Goal: Task Accomplishment & Management: Use online tool/utility

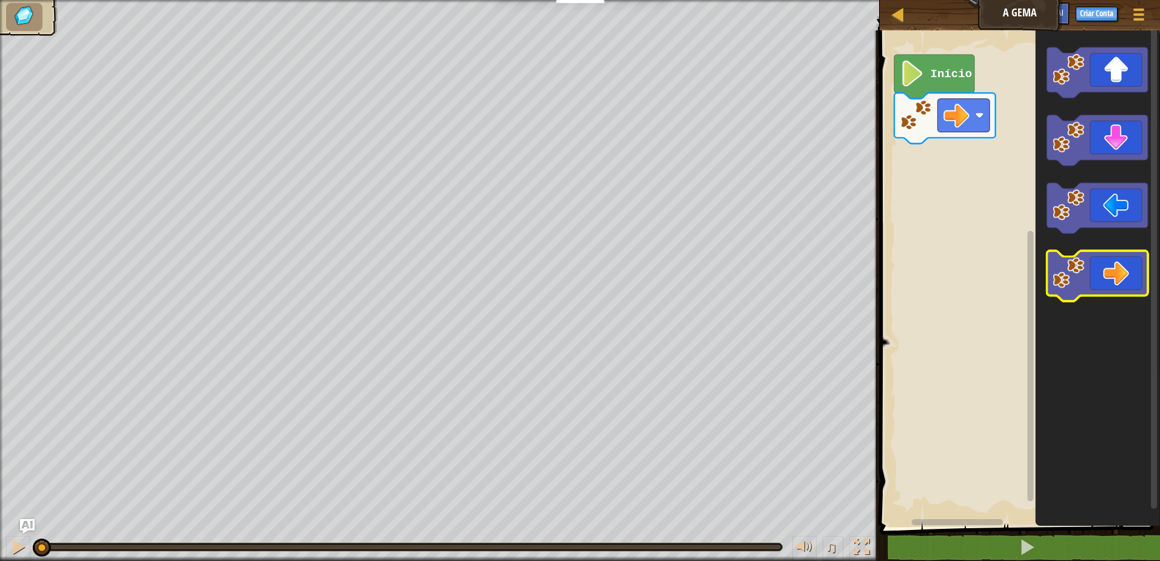
click at [1085, 270] on icon "Espaço de trabalho do Blockly" at bounding box center [1097, 276] width 101 height 50
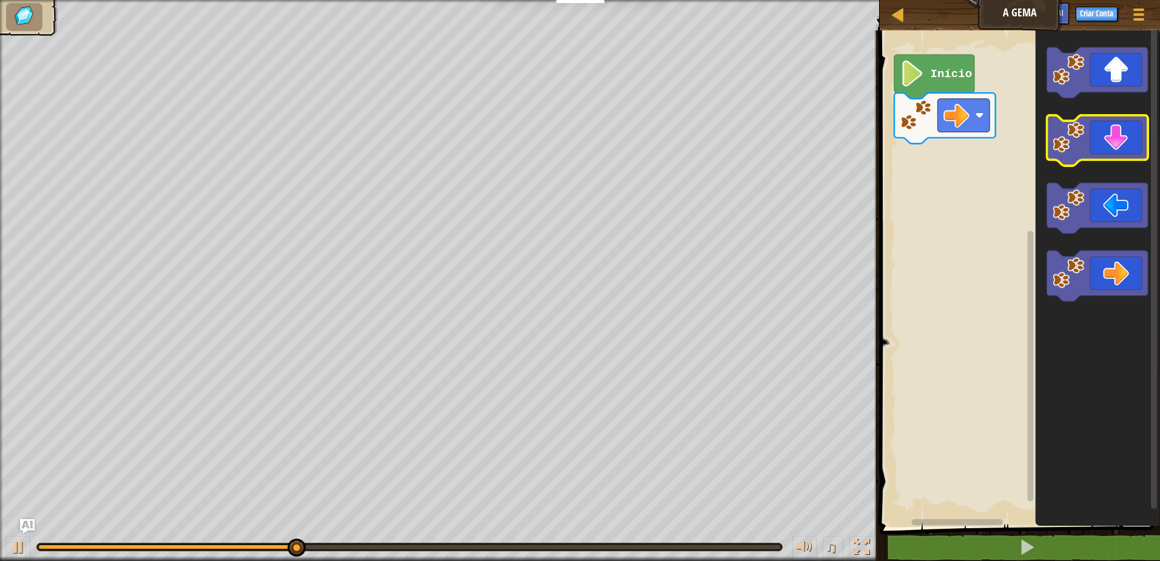
click at [1095, 141] on icon "Espaço de trabalho do Blockly" at bounding box center [1097, 140] width 101 height 50
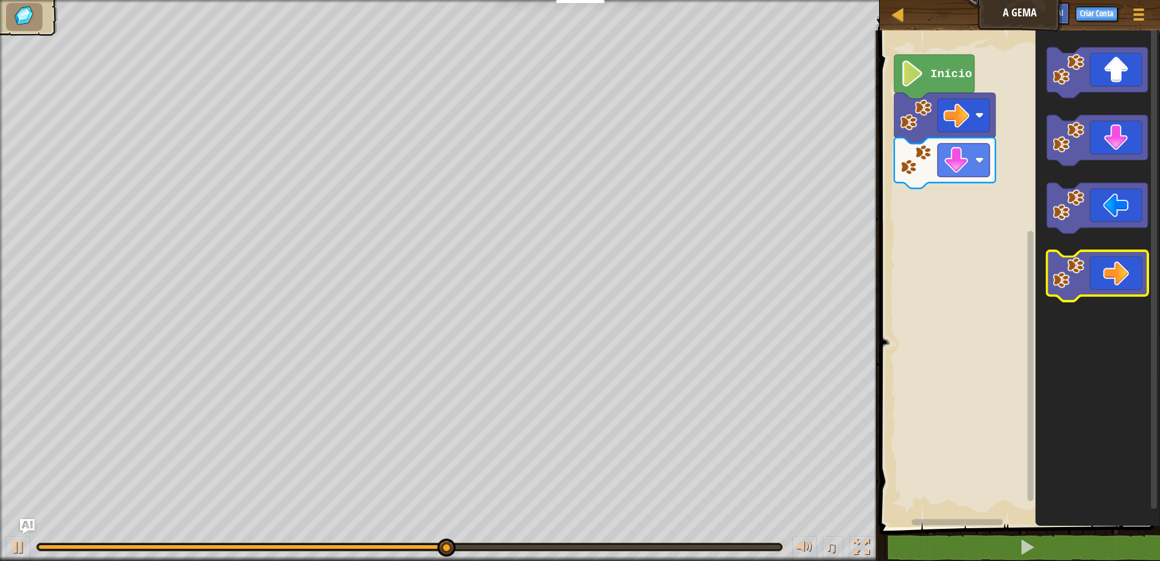
click at [1054, 287] on g "Espaço de trabalho do Blockly" at bounding box center [1097, 276] width 101 height 50
click at [1090, 277] on icon "Espaço de trabalho do Blockly" at bounding box center [1097, 276] width 101 height 50
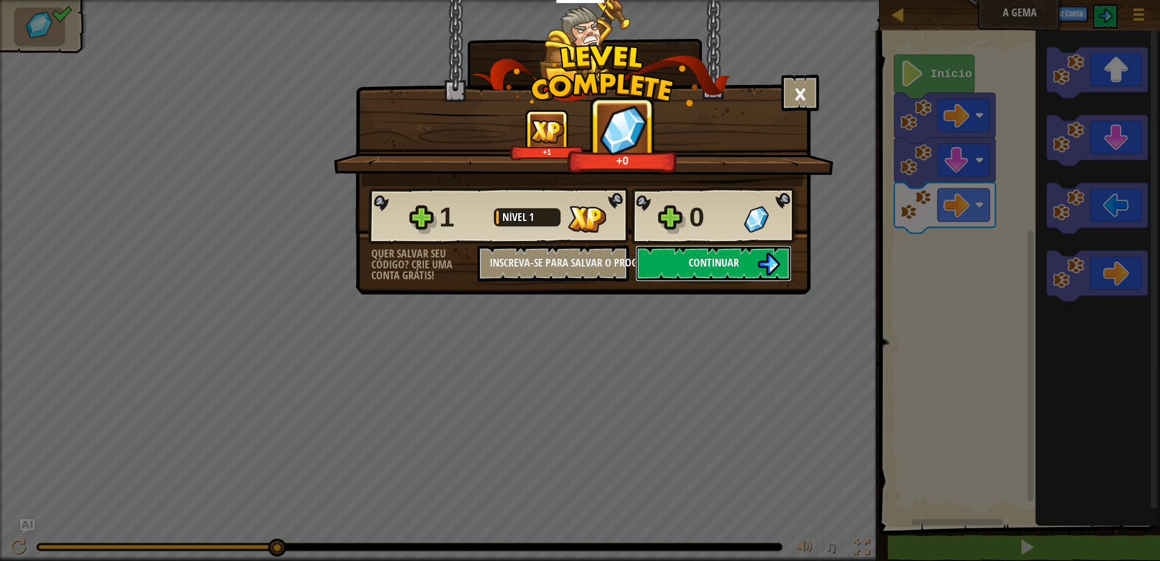
drag, startPoint x: 749, startPoint y: 260, endPoint x: 751, endPoint y: 253, distance: 6.9
click at [751, 253] on button "Continuar" at bounding box center [713, 263] width 157 height 36
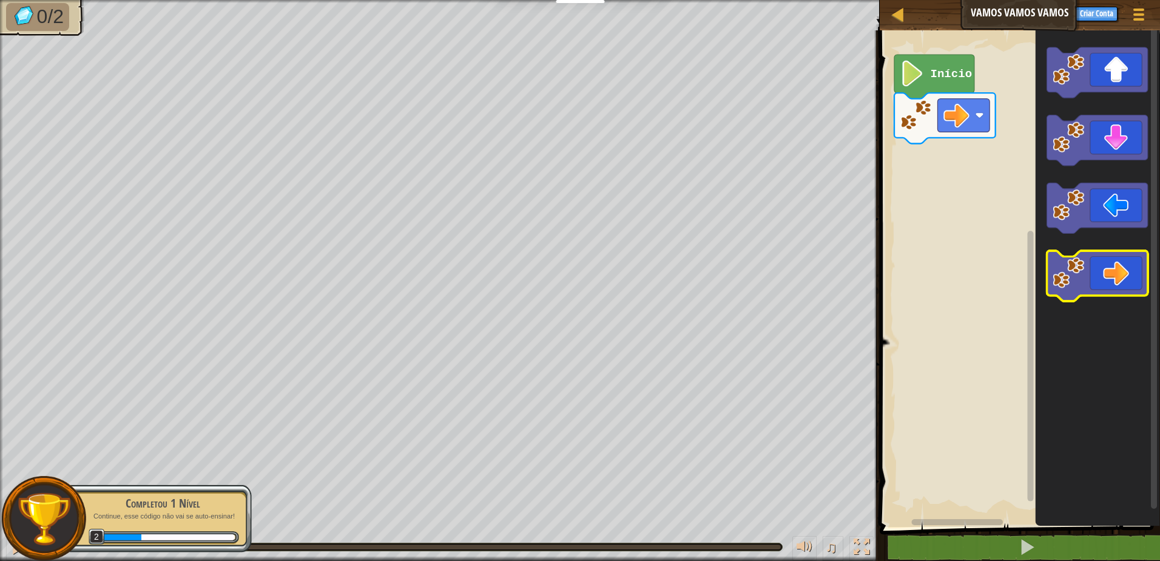
click at [1109, 279] on icon "Espaço de trabalho do Blockly" at bounding box center [1097, 276] width 101 height 50
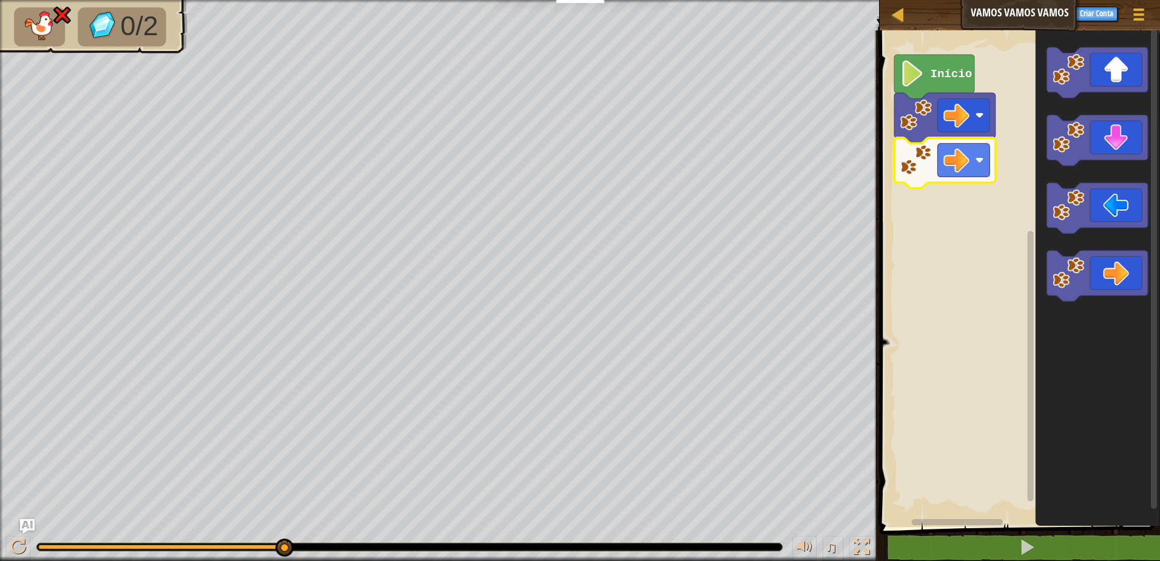
click at [928, 159] on image "Espaço de trabalho do Blockly" at bounding box center [916, 160] width 32 height 32
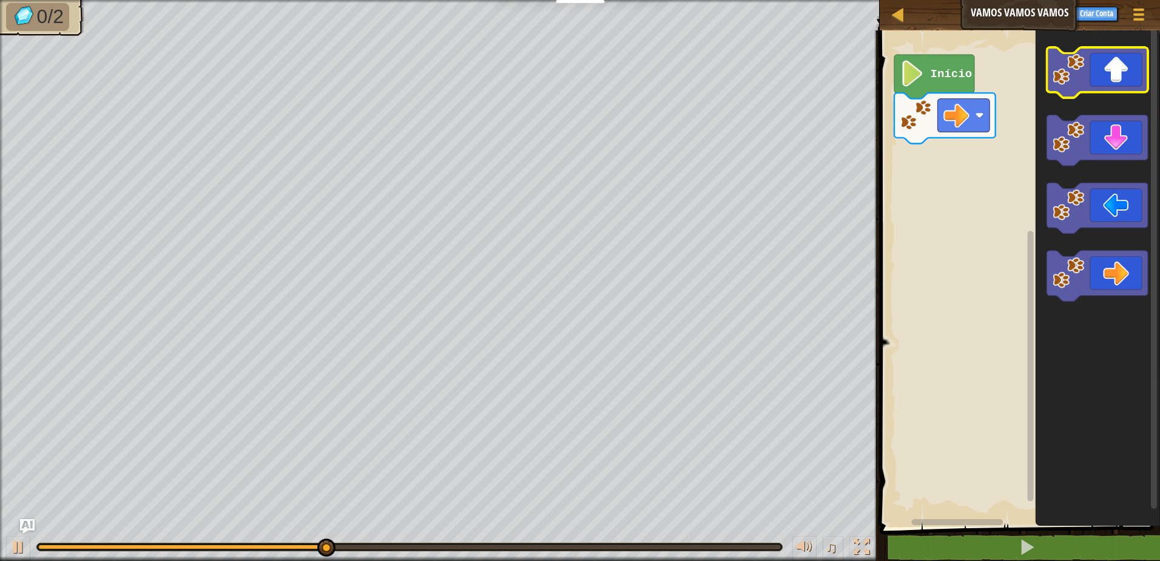
click at [1059, 72] on image "Espaço de trabalho do Blockly" at bounding box center [1069, 69] width 32 height 32
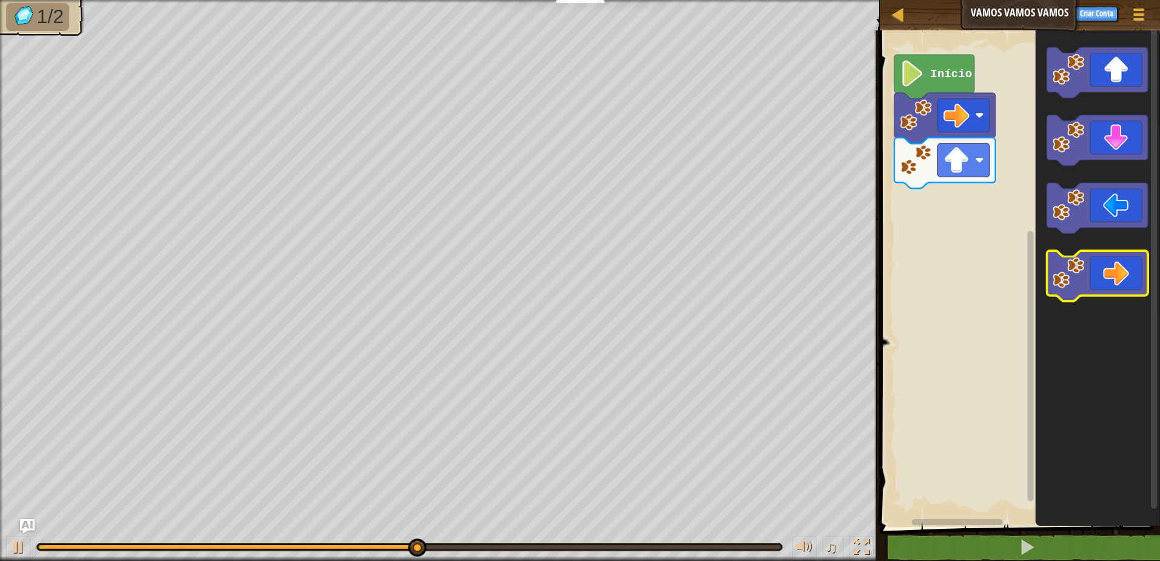
click at [1056, 281] on image "Espaço de trabalho do Blockly" at bounding box center [1069, 273] width 32 height 32
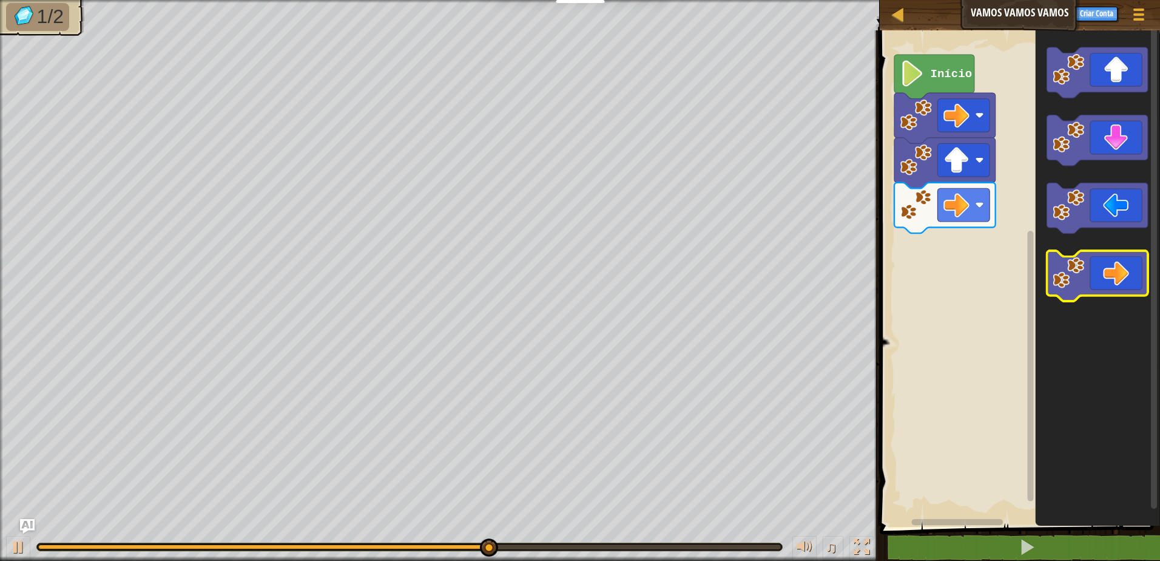
click at [1082, 276] on image "Espaço de trabalho do Blockly" at bounding box center [1069, 273] width 32 height 32
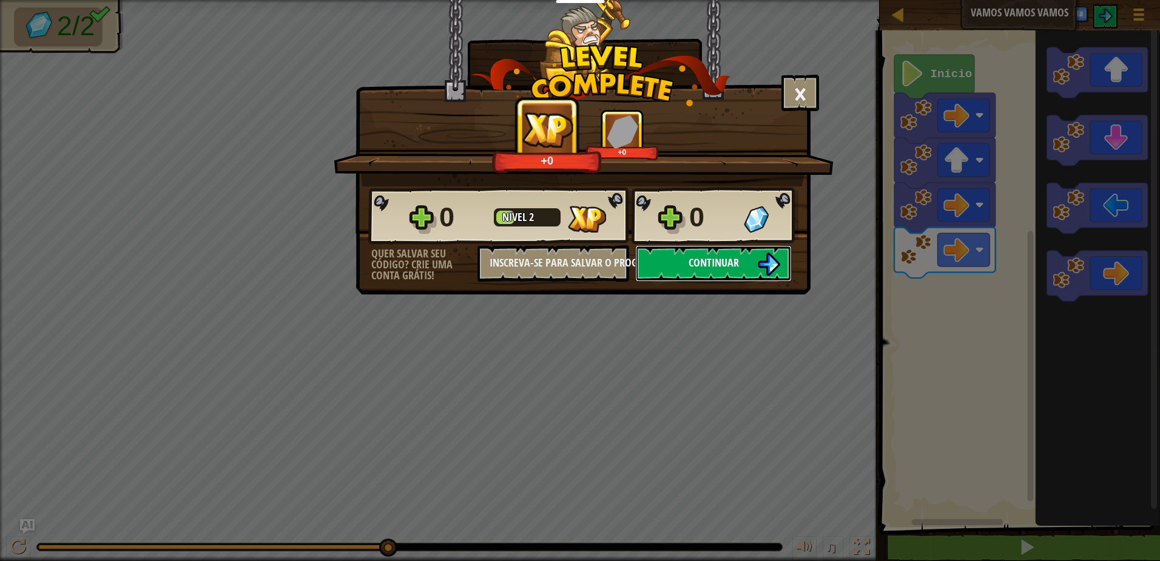
click at [683, 249] on button "Continuar" at bounding box center [713, 263] width 157 height 36
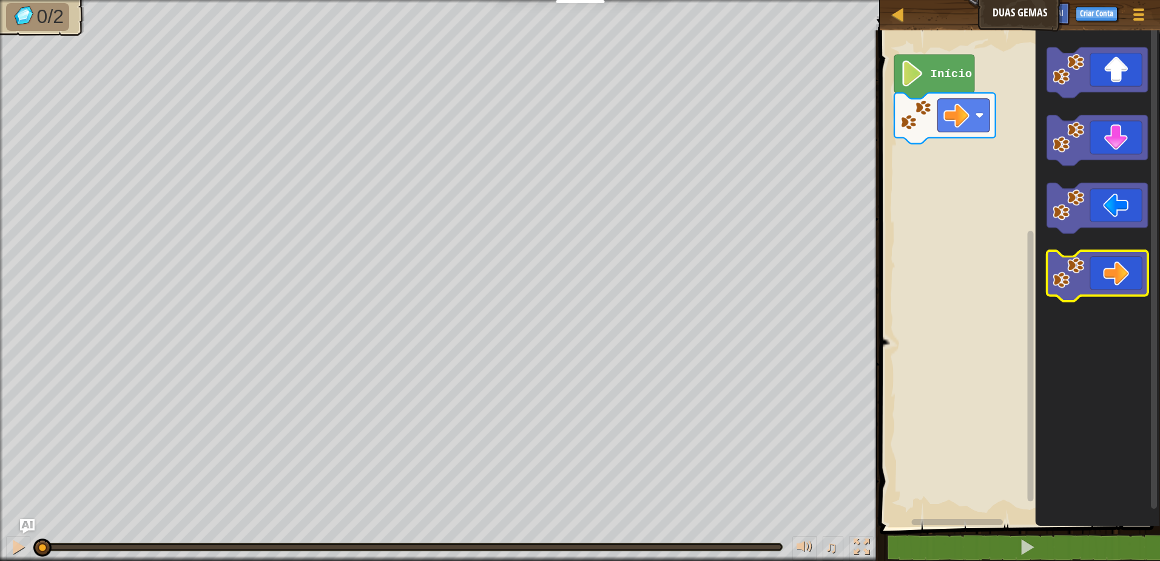
click at [1080, 294] on icon "Espaço de trabalho do Blockly" at bounding box center [1097, 276] width 101 height 50
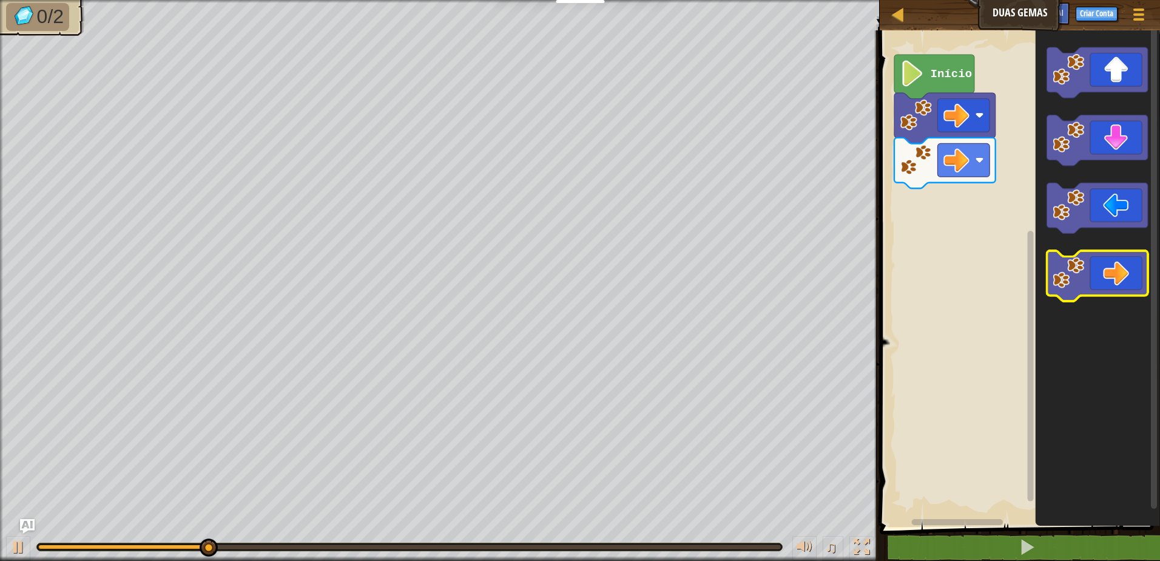
click at [1096, 286] on icon "Espaço de trabalho do Blockly" at bounding box center [1097, 276] width 101 height 50
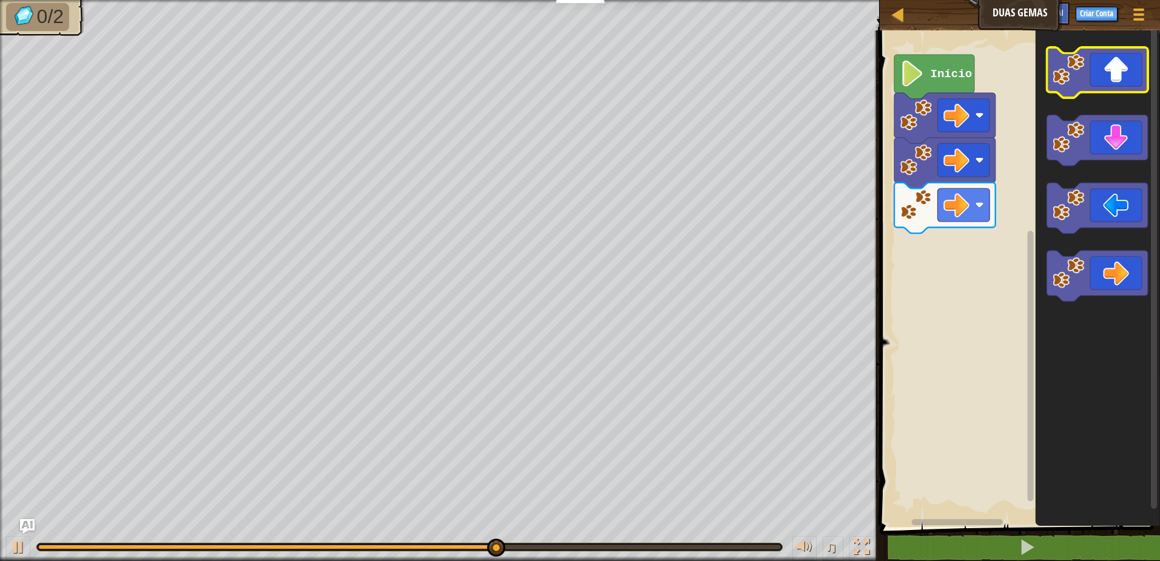
click at [1118, 75] on icon "Espaço de trabalho do Blockly" at bounding box center [1097, 72] width 101 height 50
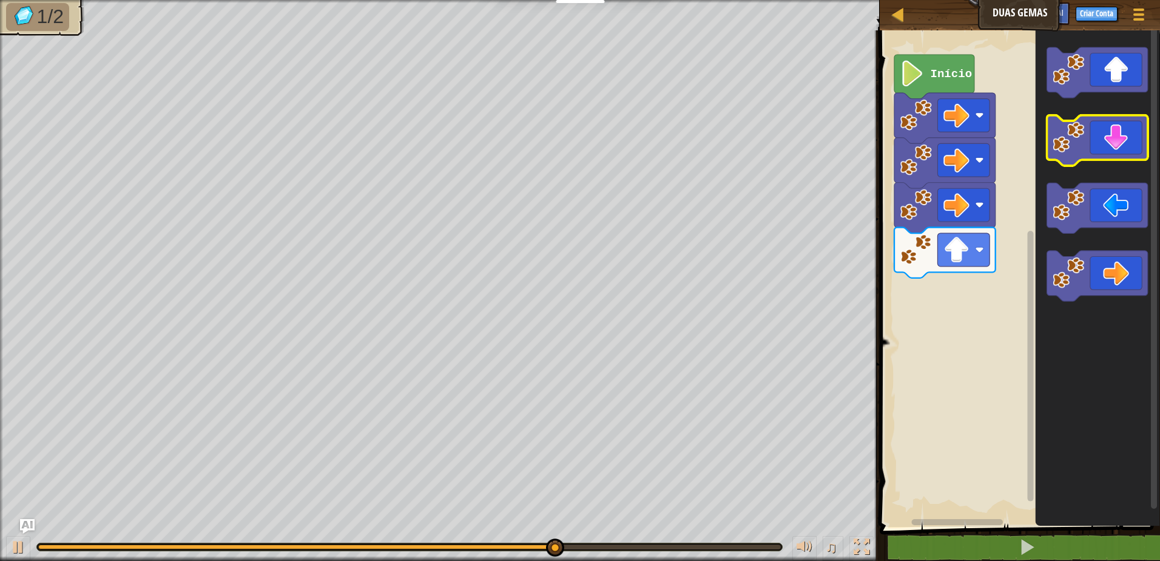
click at [1106, 157] on icon "Espaço de trabalho do Blockly" at bounding box center [1097, 140] width 101 height 50
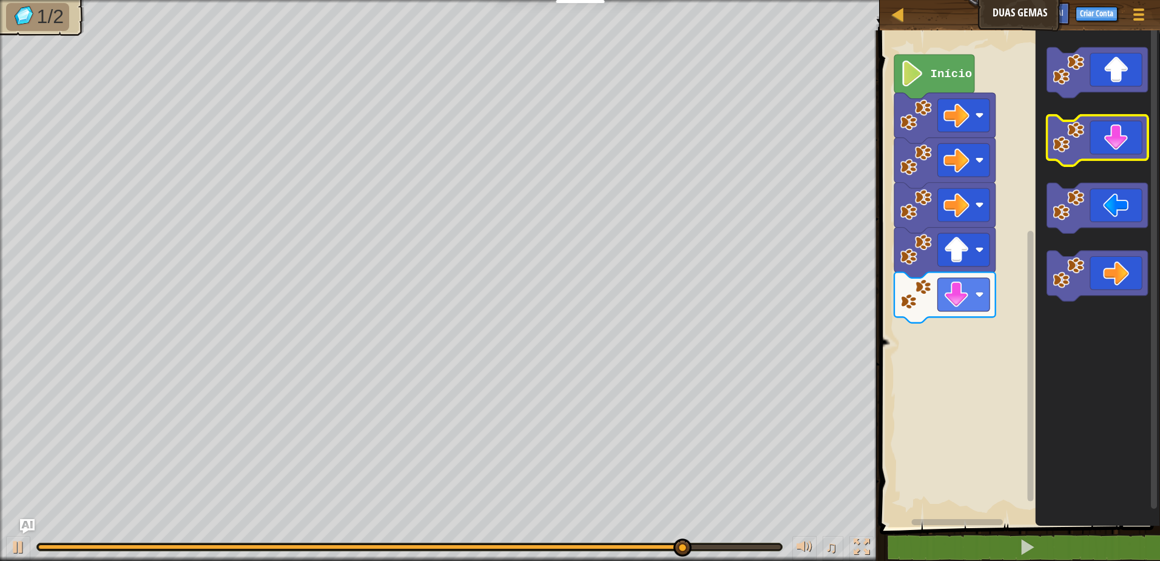
click at [1097, 159] on icon "Espaço de trabalho do Blockly" at bounding box center [1097, 140] width 101 height 50
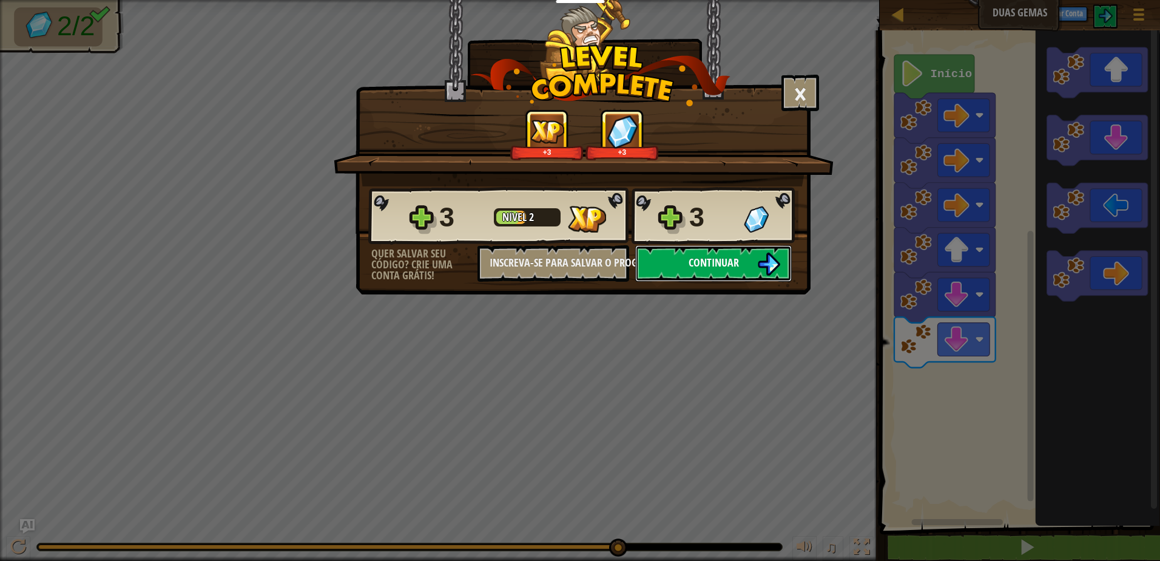
click at [711, 257] on span "Continuar" at bounding box center [714, 262] width 50 height 15
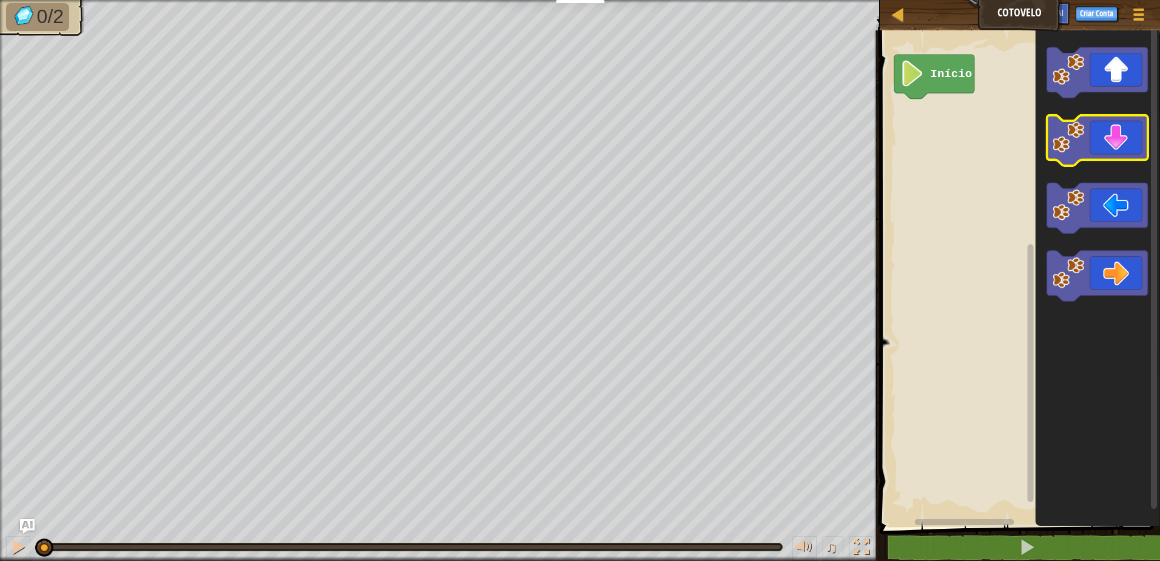
click at [1084, 139] on image "Espaço de trabalho do Blockly" at bounding box center [1069, 137] width 32 height 32
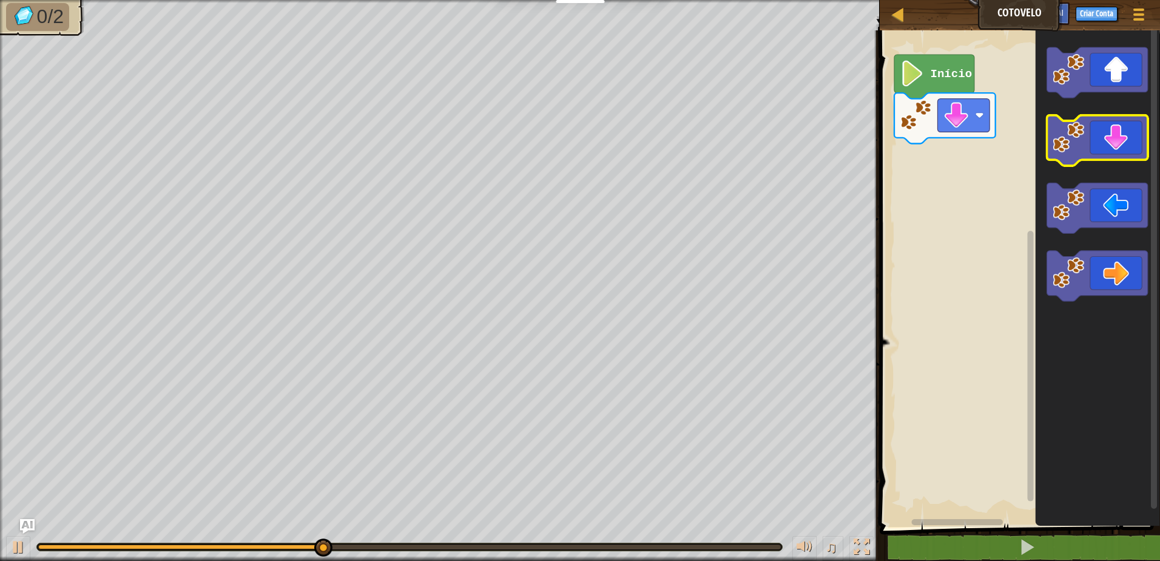
click at [1099, 134] on icon "Espaço de trabalho do Blockly" at bounding box center [1097, 140] width 101 height 50
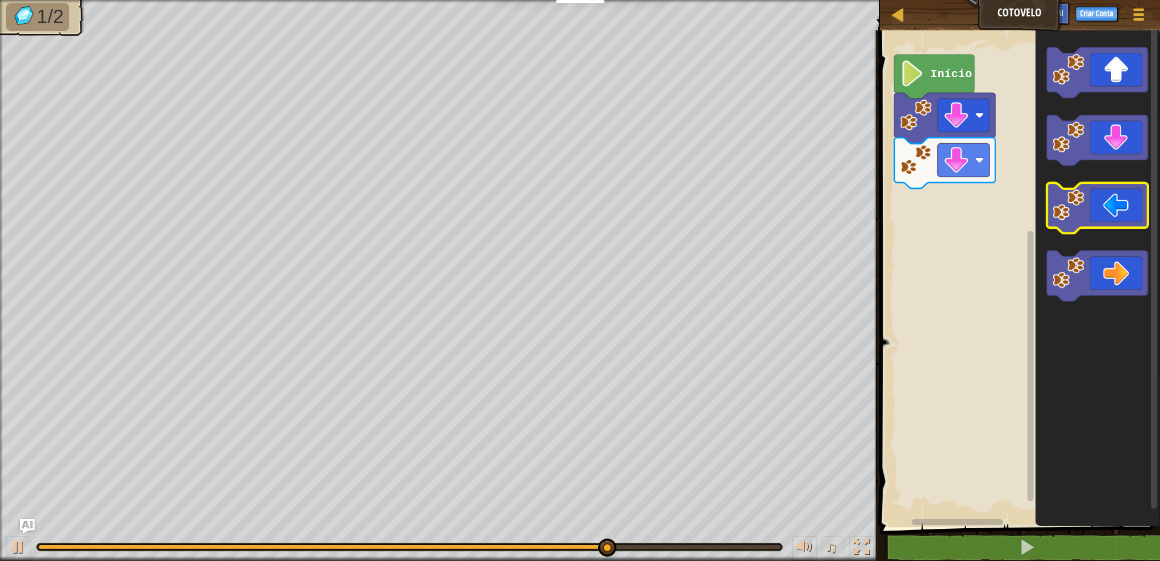
click at [1097, 213] on icon "Espaço de trabalho do Blockly" at bounding box center [1097, 208] width 101 height 50
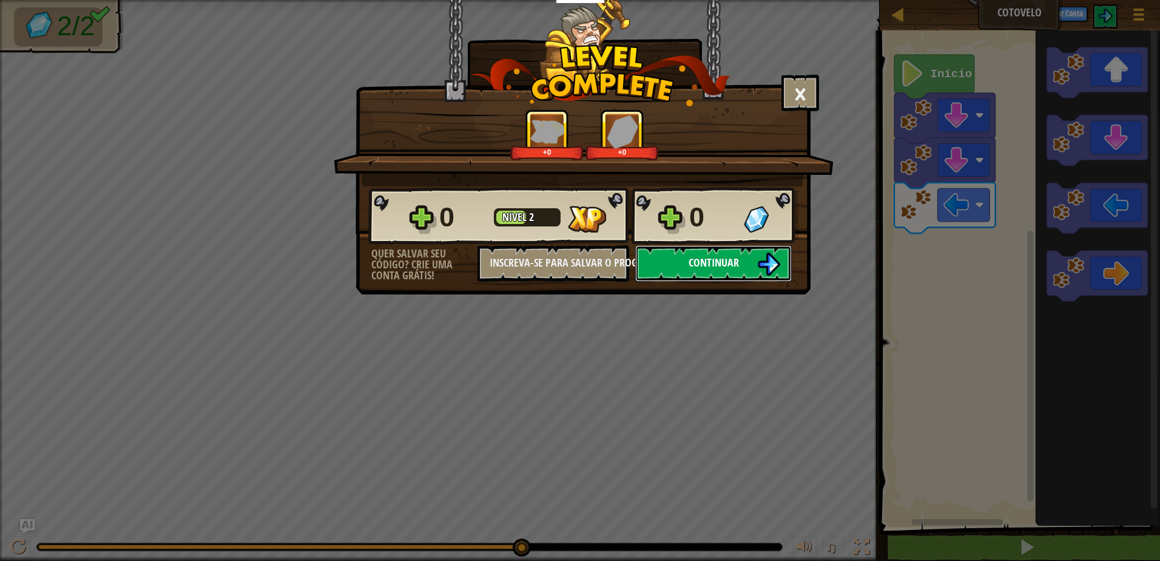
click at [670, 259] on button "Continuar" at bounding box center [713, 263] width 157 height 36
select select "pt-BR"
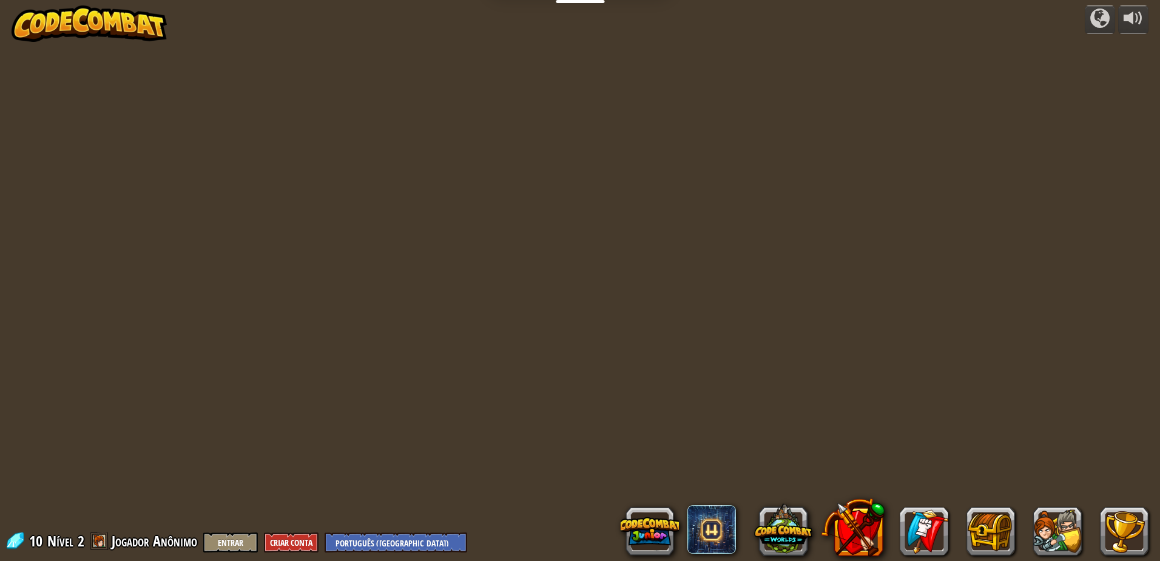
select select "pt-BR"
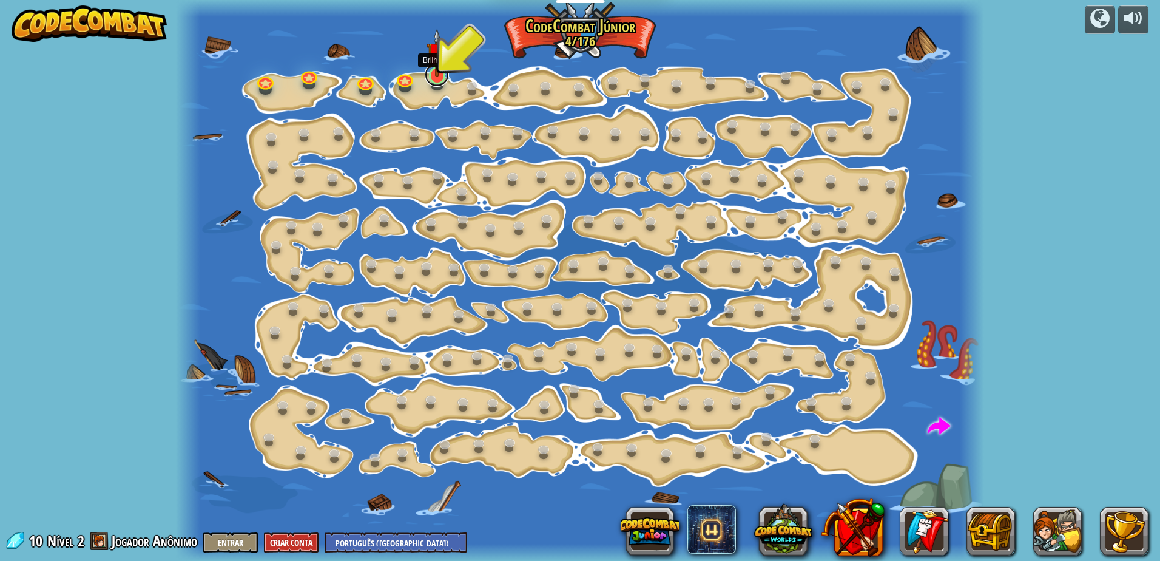
click at [430, 79] on link at bounding box center [437, 75] width 24 height 24
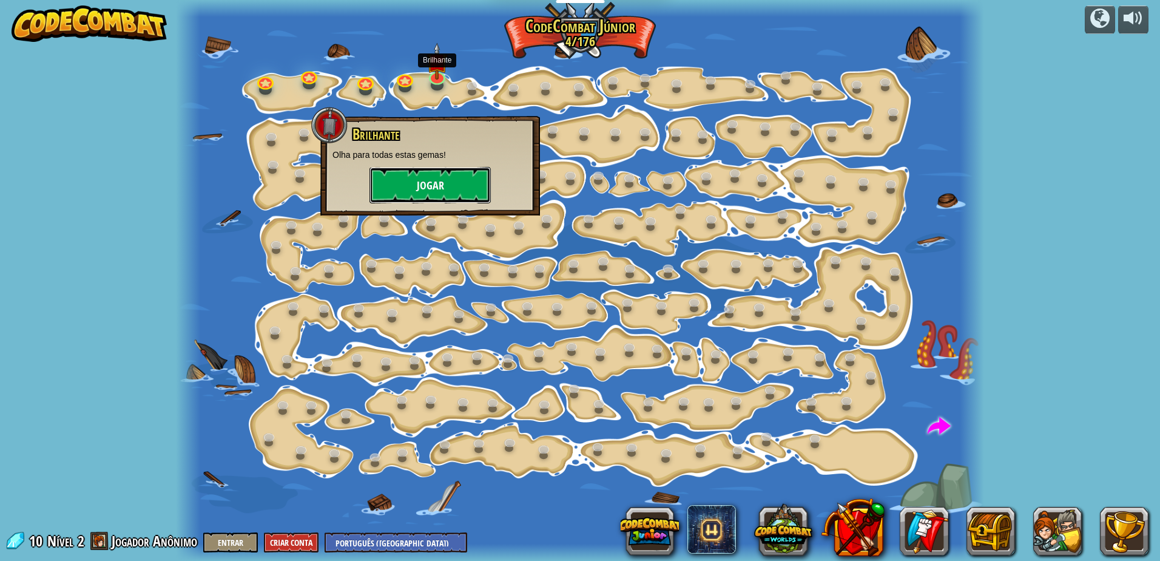
click at [416, 180] on button "Jogar" at bounding box center [430, 185] width 121 height 36
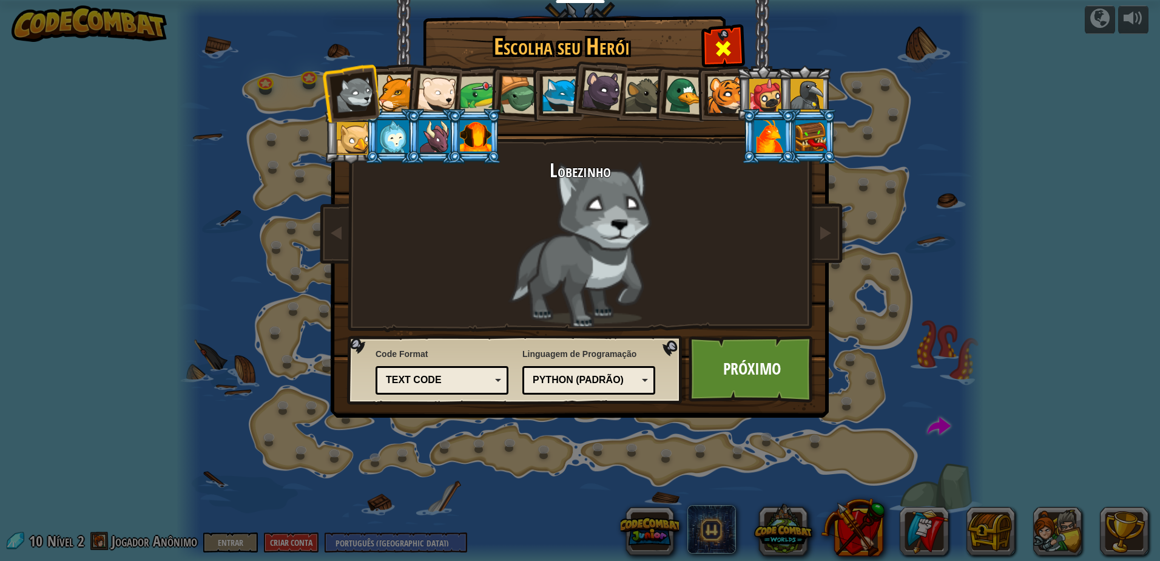
click at [728, 33] on div at bounding box center [723, 47] width 38 height 38
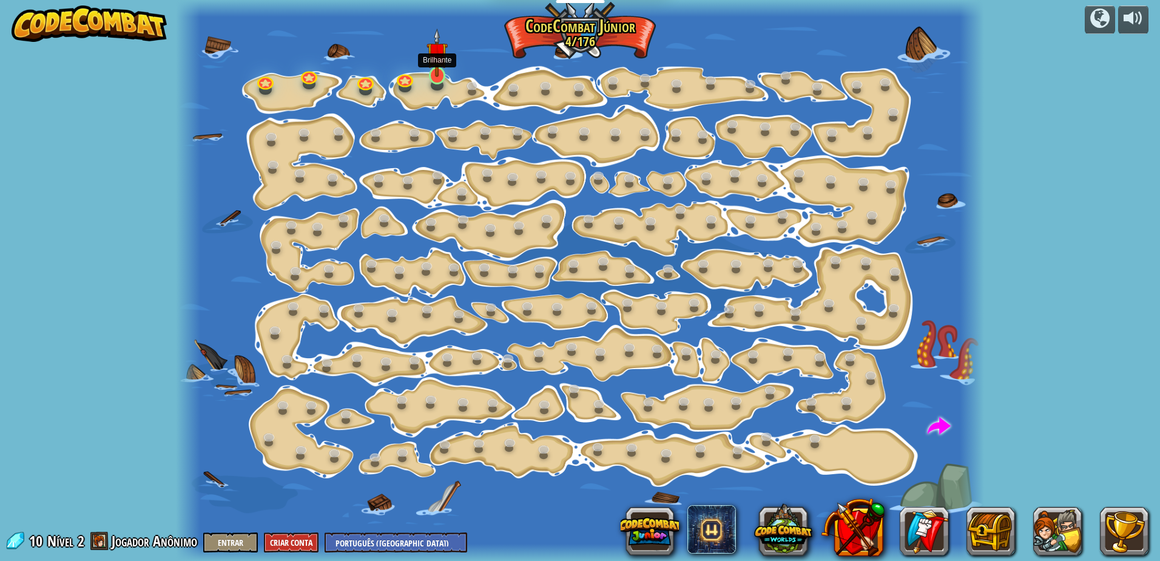
click at [434, 72] on img at bounding box center [437, 53] width 21 height 49
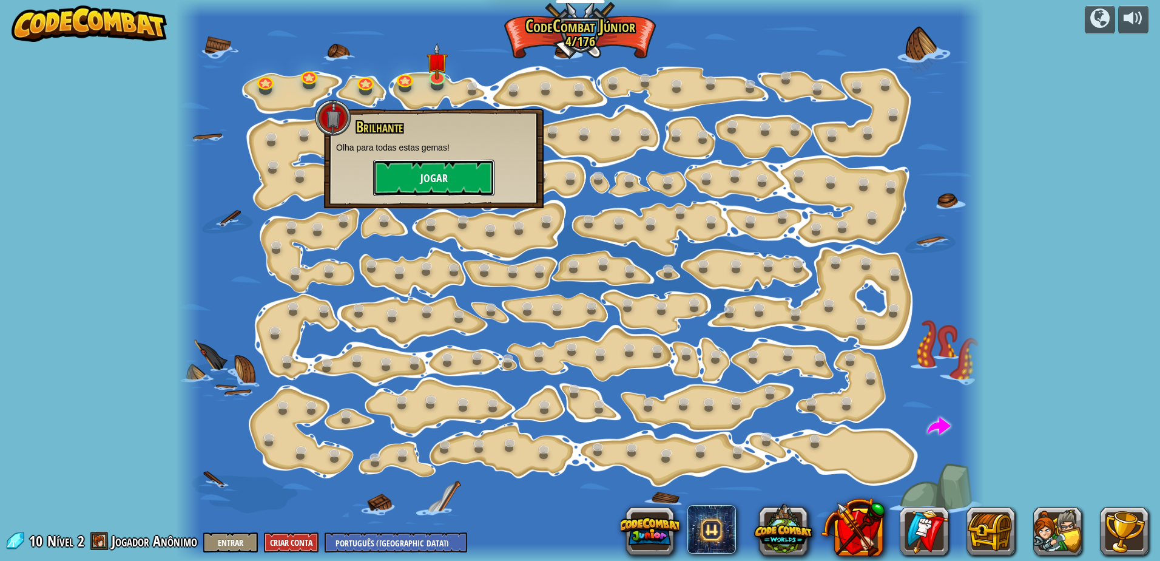
click at [400, 176] on button "Jogar" at bounding box center [433, 178] width 121 height 36
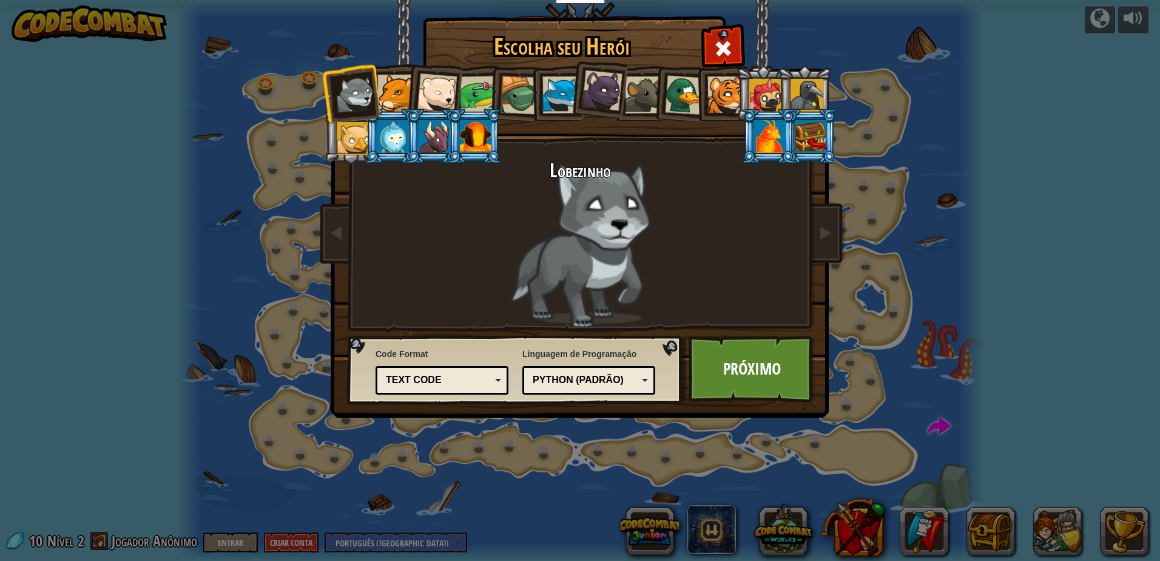
click at [401, 92] on div at bounding box center [395, 93] width 37 height 37
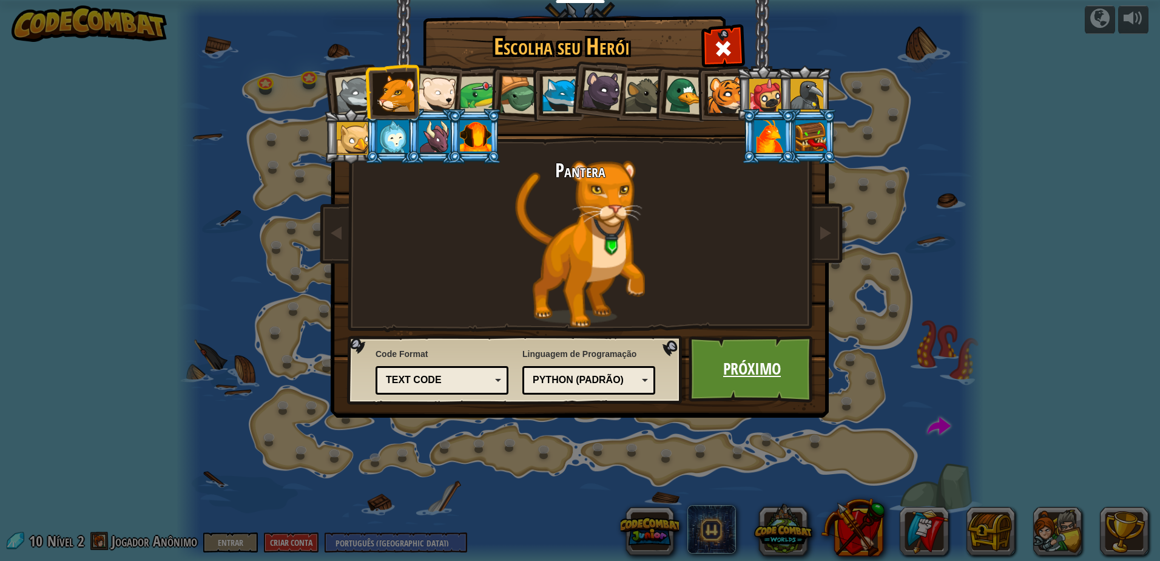
click at [711, 367] on link "Próximo" at bounding box center [752, 369] width 127 height 67
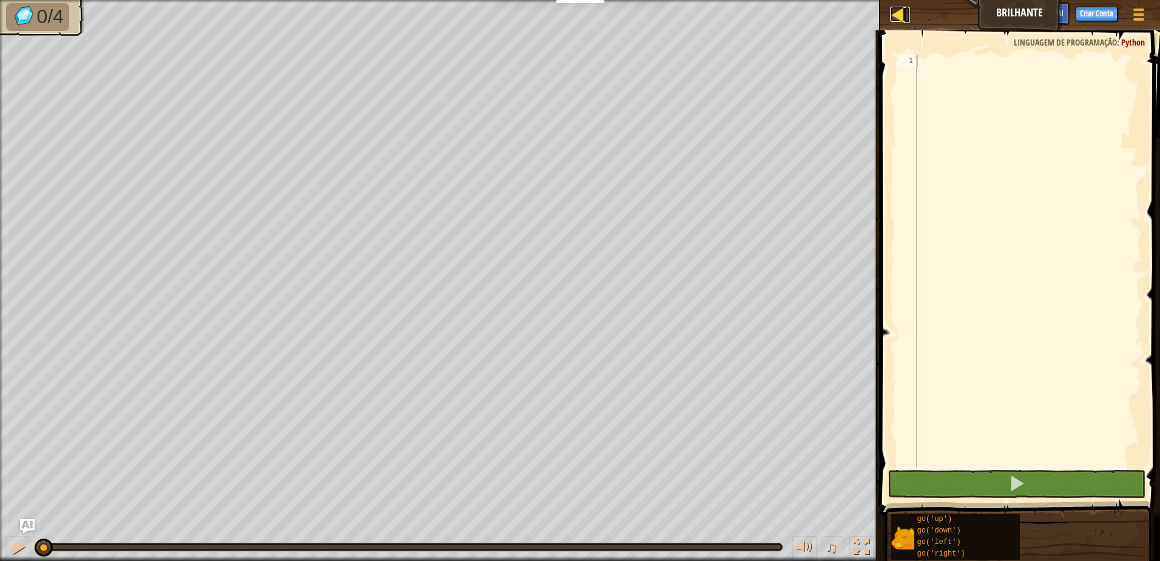
click at [893, 16] on div at bounding box center [897, 14] width 15 height 15
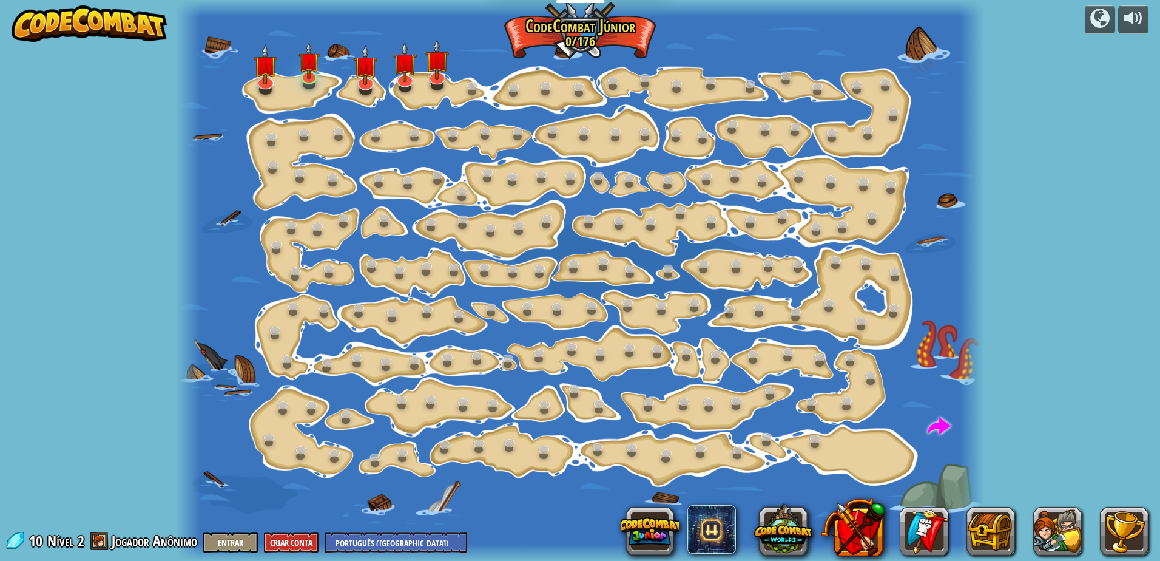
select select "pt-BR"
click at [436, 55] on img at bounding box center [436, 50] width 23 height 53
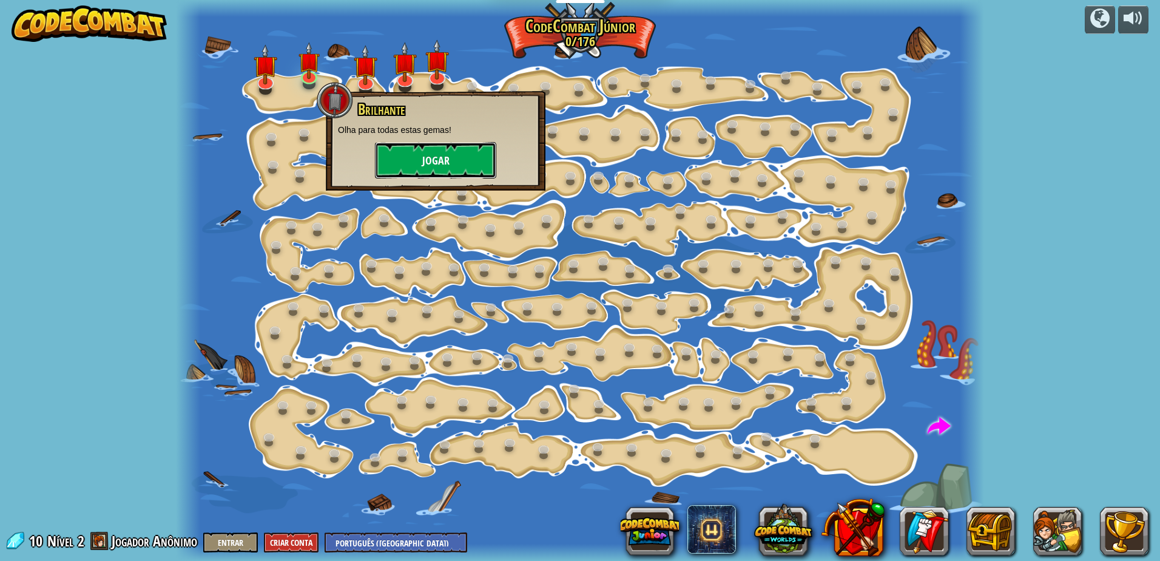
click at [442, 149] on button "Jogar" at bounding box center [435, 160] width 121 height 36
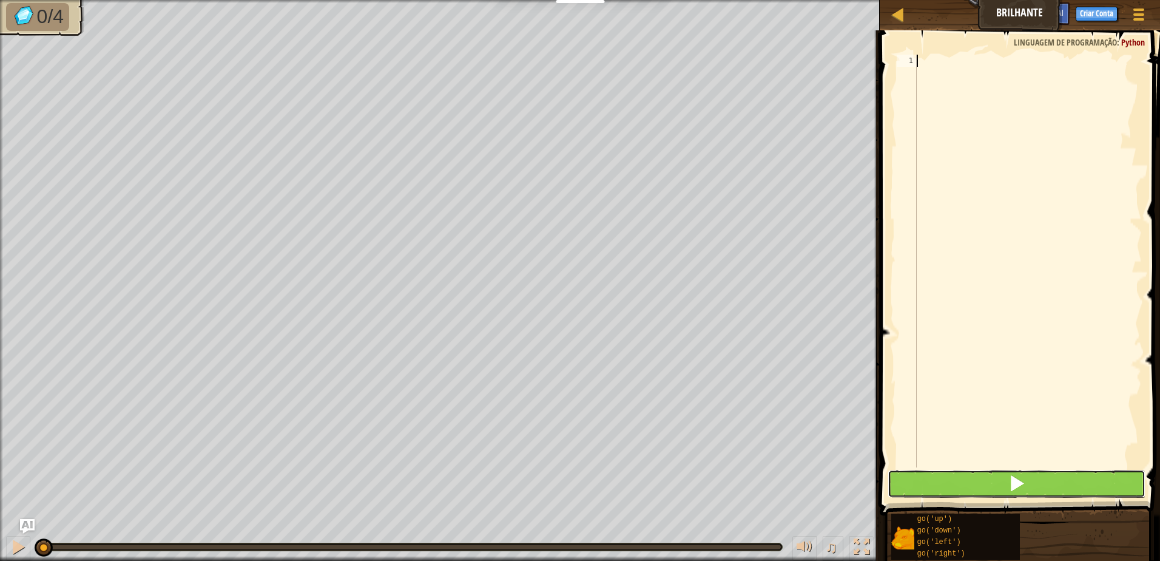
click at [1041, 471] on button at bounding box center [1017, 484] width 258 height 28
click at [1026, 483] on button at bounding box center [1017, 484] width 258 height 28
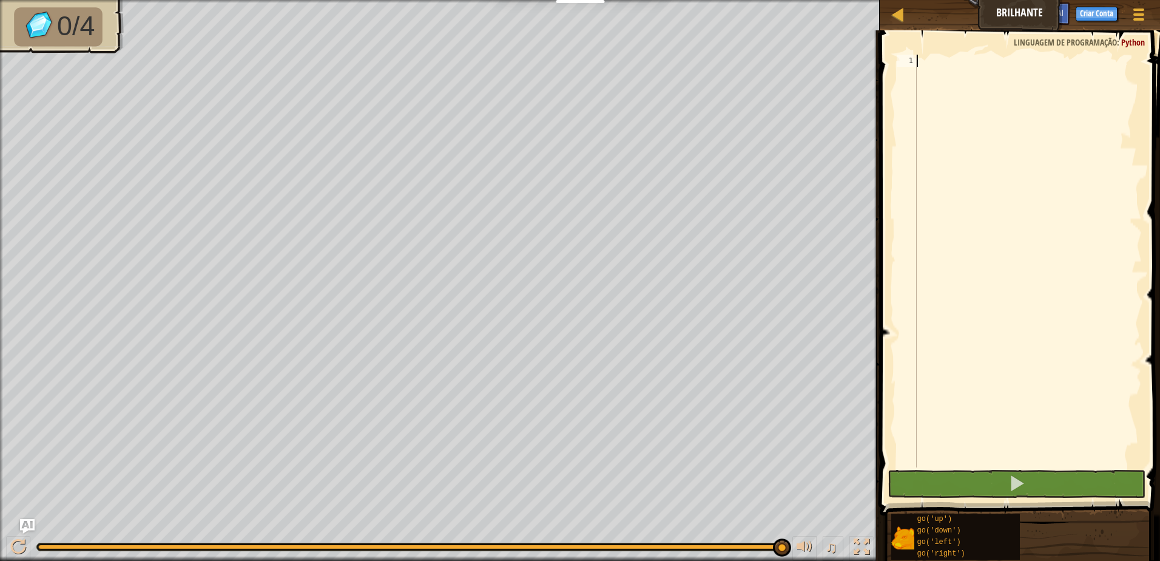
click at [935, 68] on div at bounding box center [1028, 273] width 228 height 437
click at [21, 544] on div at bounding box center [18, 547] width 16 height 16
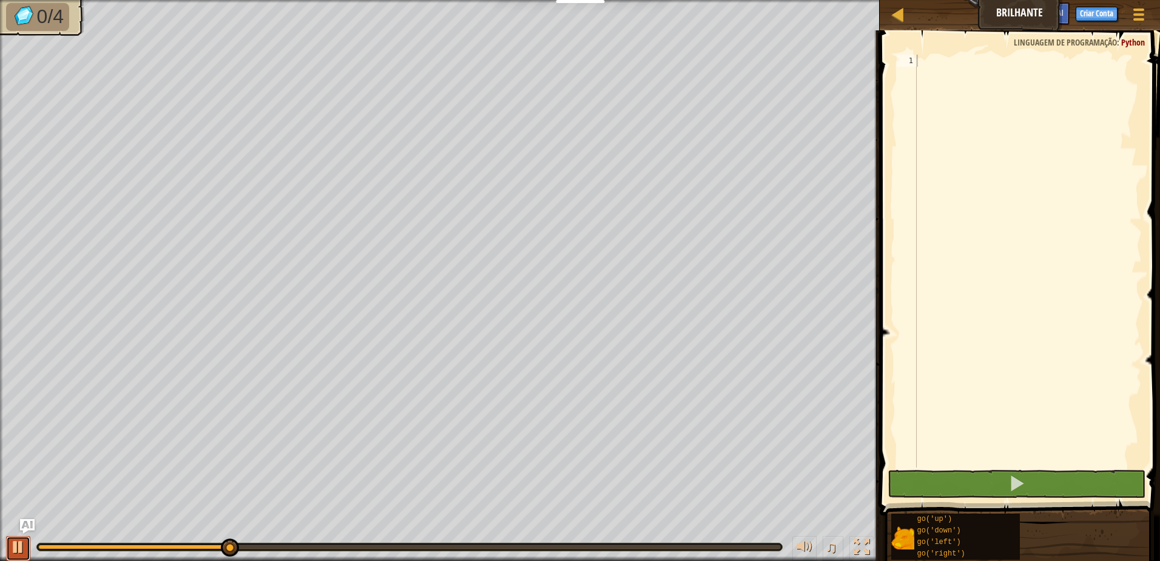
click at [8, 544] on button at bounding box center [18, 548] width 24 height 25
click at [1033, 4] on div "Menu do Jogo Criar Conta Ask AI" at bounding box center [1092, 16] width 123 height 29
click at [1138, 42] on span "Python" at bounding box center [1133, 42] width 24 height 12
click at [1158, 57] on span at bounding box center [1021, 255] width 290 height 521
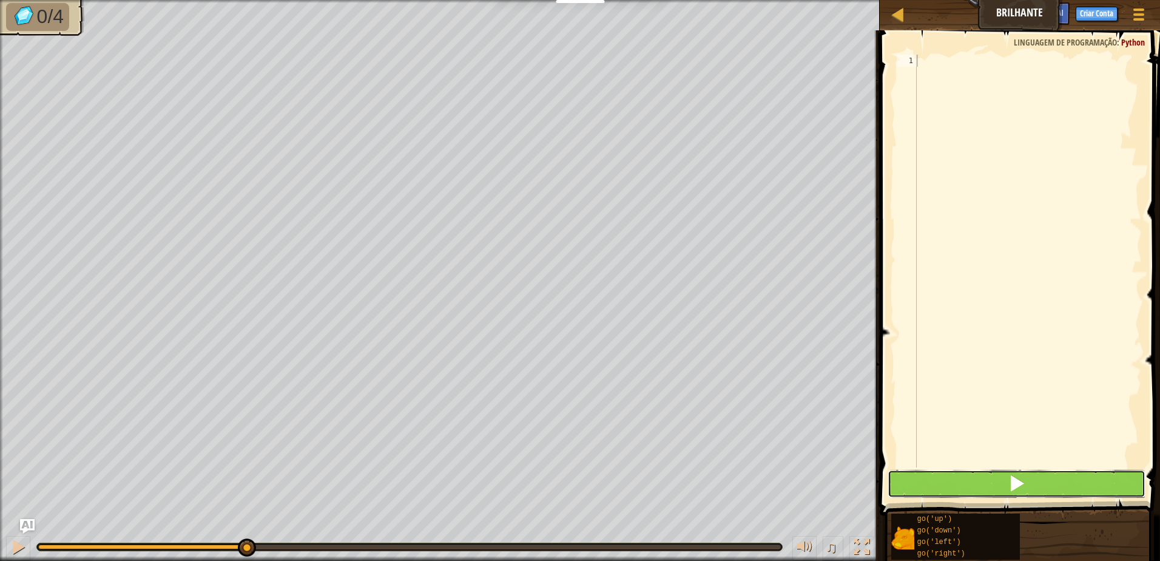
click at [958, 472] on button at bounding box center [1017, 484] width 258 height 28
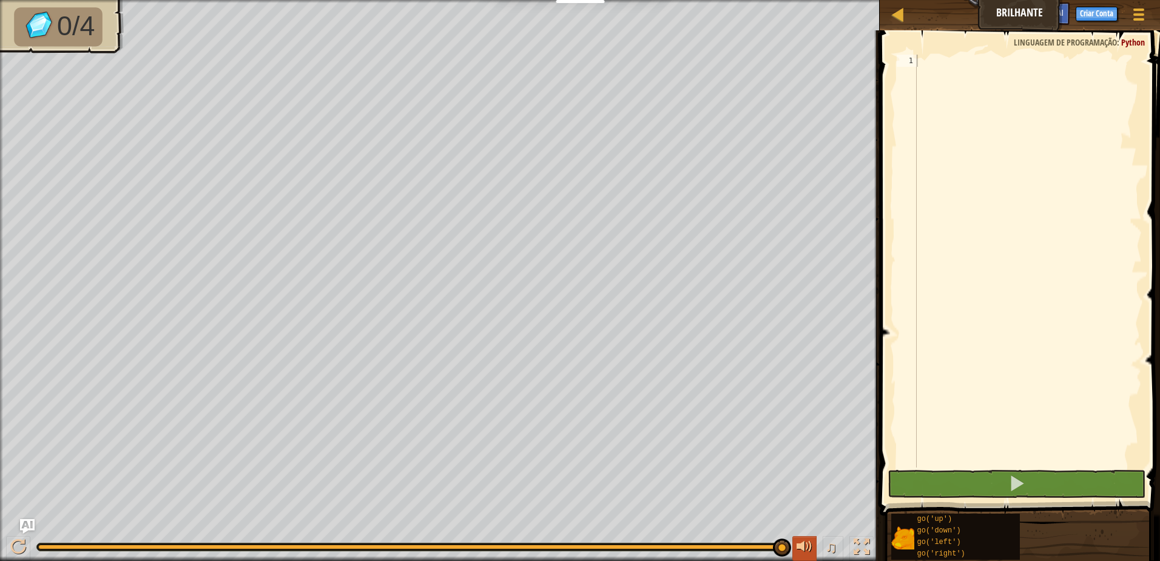
click at [811, 557] on button at bounding box center [805, 548] width 24 height 25
click at [811, 558] on button at bounding box center [805, 548] width 24 height 25
click at [801, 536] on div "♫" at bounding box center [440, 544] width 880 height 36
click at [802, 543] on div at bounding box center [805, 547] width 16 height 16
click at [1064, 7] on button "Ask AI" at bounding box center [1053, 13] width 33 height 22
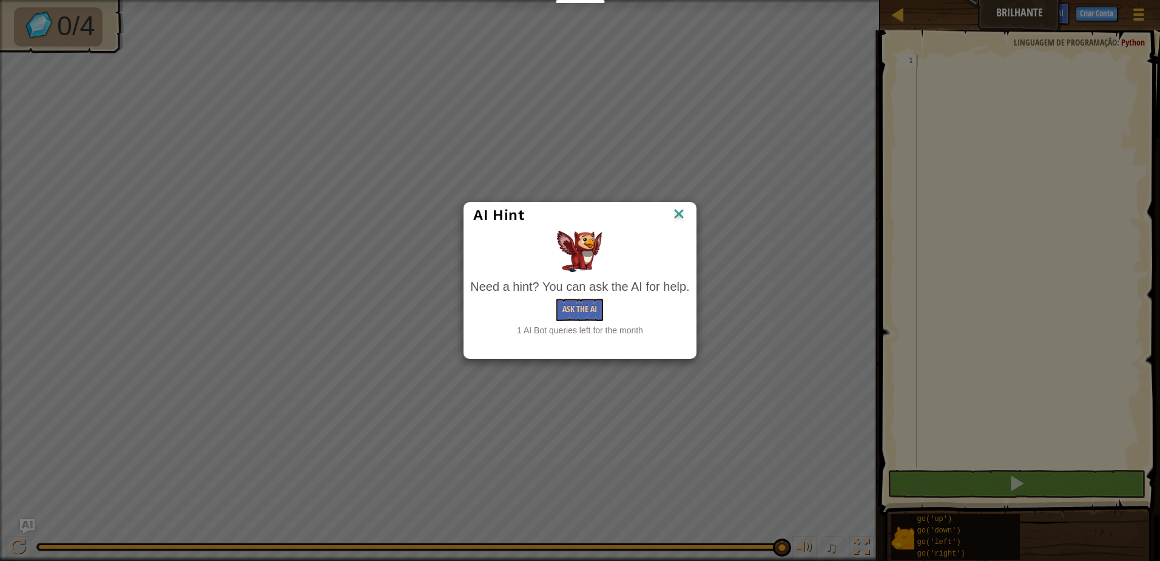
click at [679, 212] on img at bounding box center [679, 215] width 16 height 18
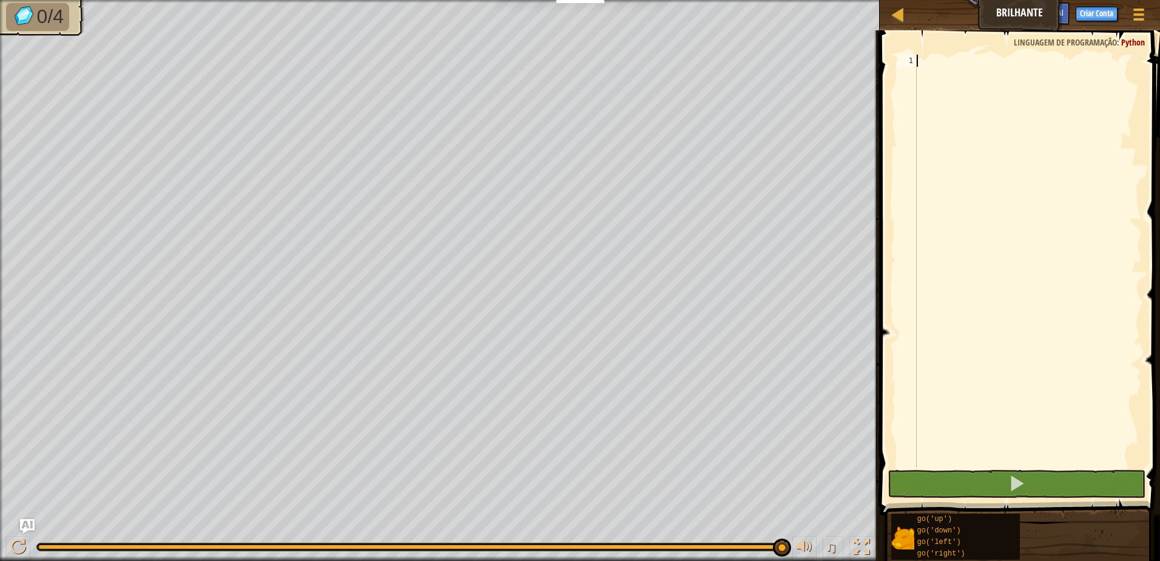
click at [907, 59] on div "1" at bounding box center [907, 61] width 20 height 12
click at [921, 50] on span at bounding box center [1021, 255] width 290 height 521
click at [928, 16] on div "Mapa Brilhante Menu do Jogo Criar Conta Ask AI" at bounding box center [1020, 15] width 280 height 30
click at [900, 8] on div at bounding box center [897, 14] width 15 height 15
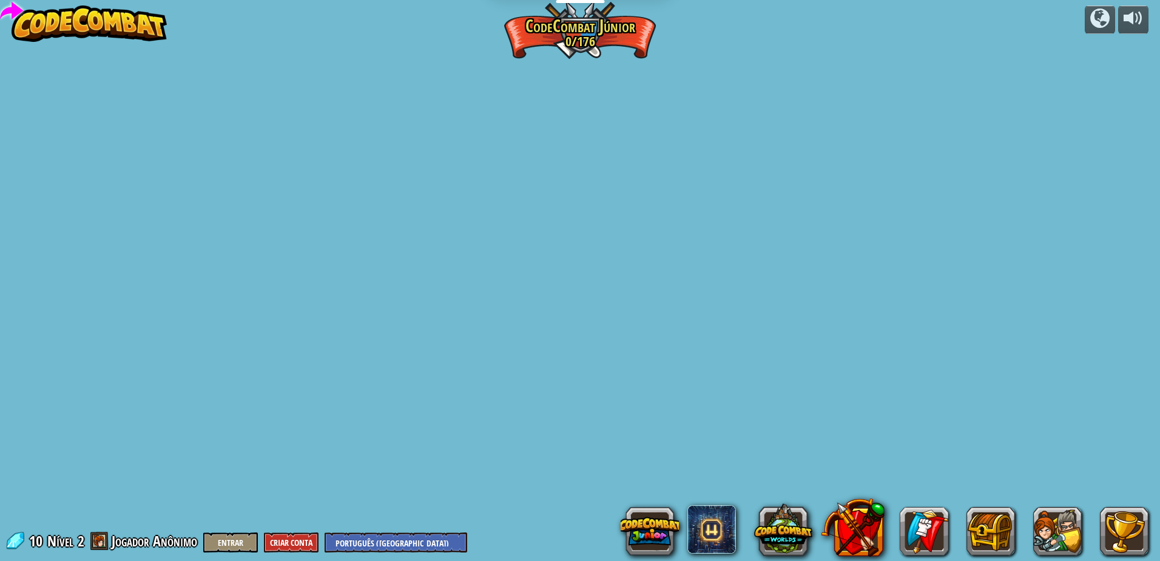
select select "pt-BR"
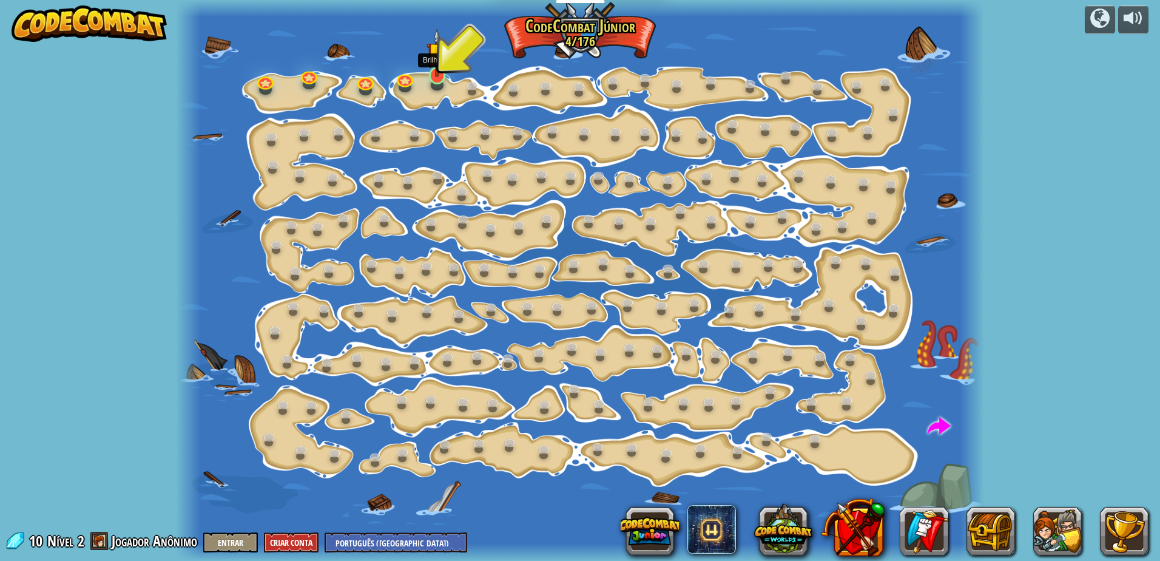
click at [431, 76] on img at bounding box center [437, 53] width 21 height 49
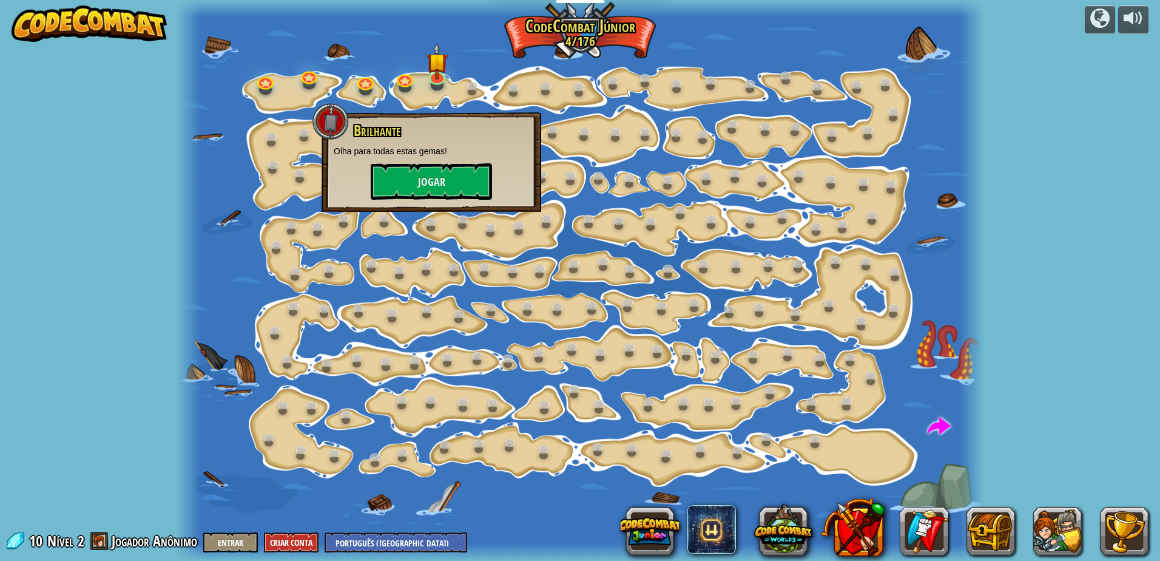
click at [373, 95] on div at bounding box center [580, 280] width 808 height 561
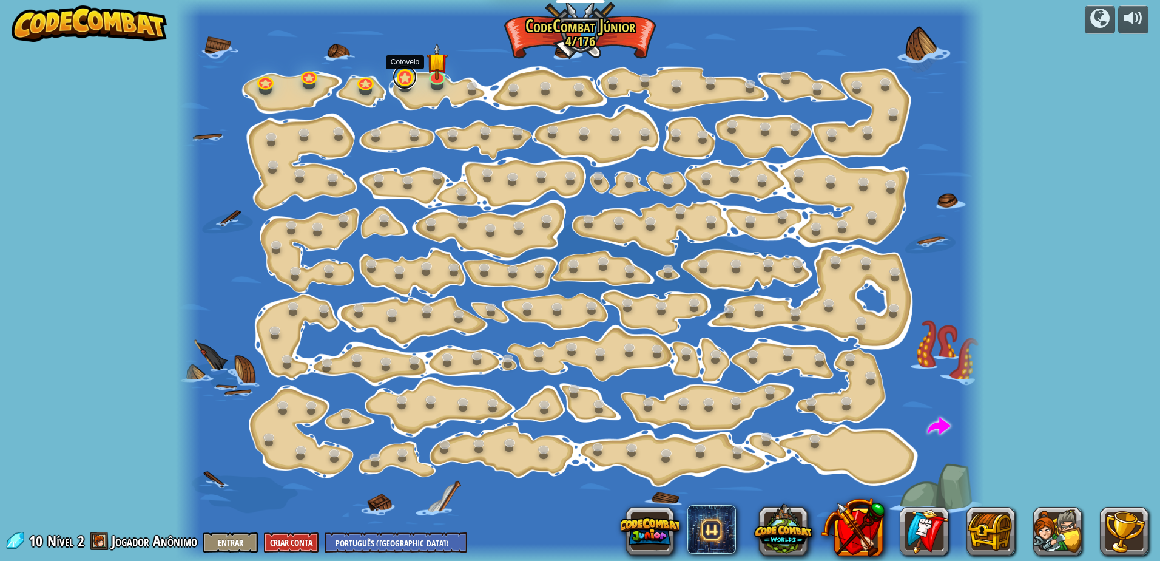
click at [407, 78] on link at bounding box center [405, 77] width 24 height 24
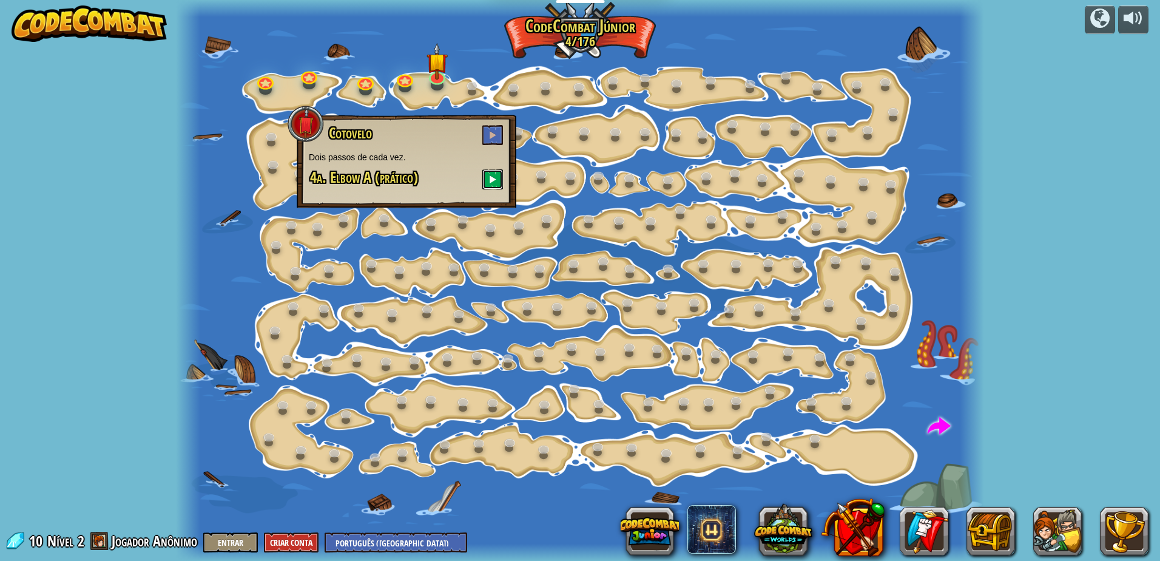
click at [493, 177] on span at bounding box center [492, 179] width 8 height 8
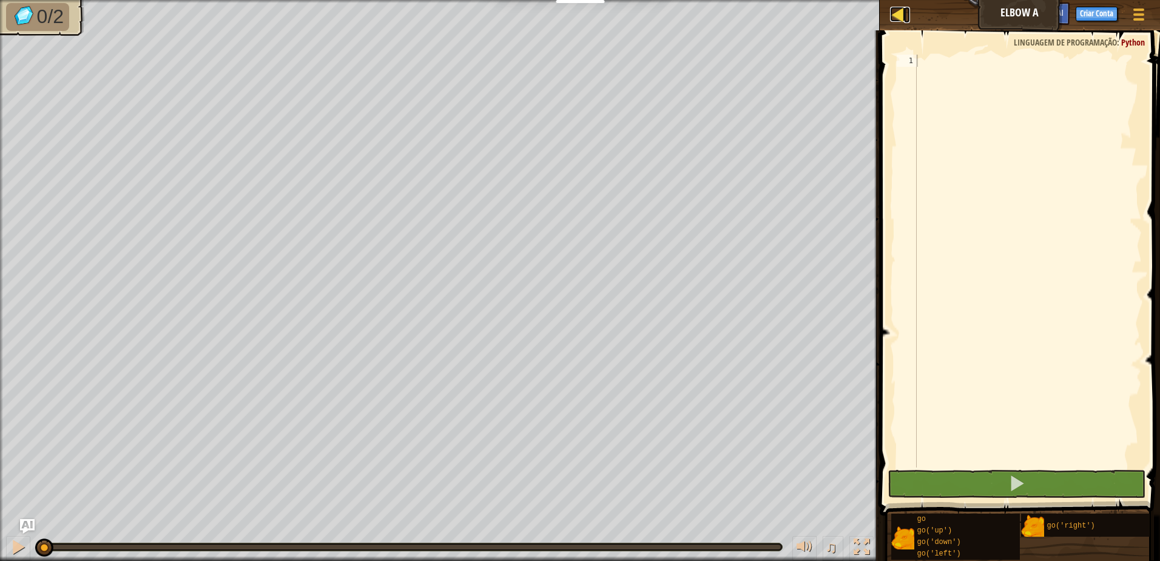
click at [895, 20] on div at bounding box center [897, 14] width 15 height 15
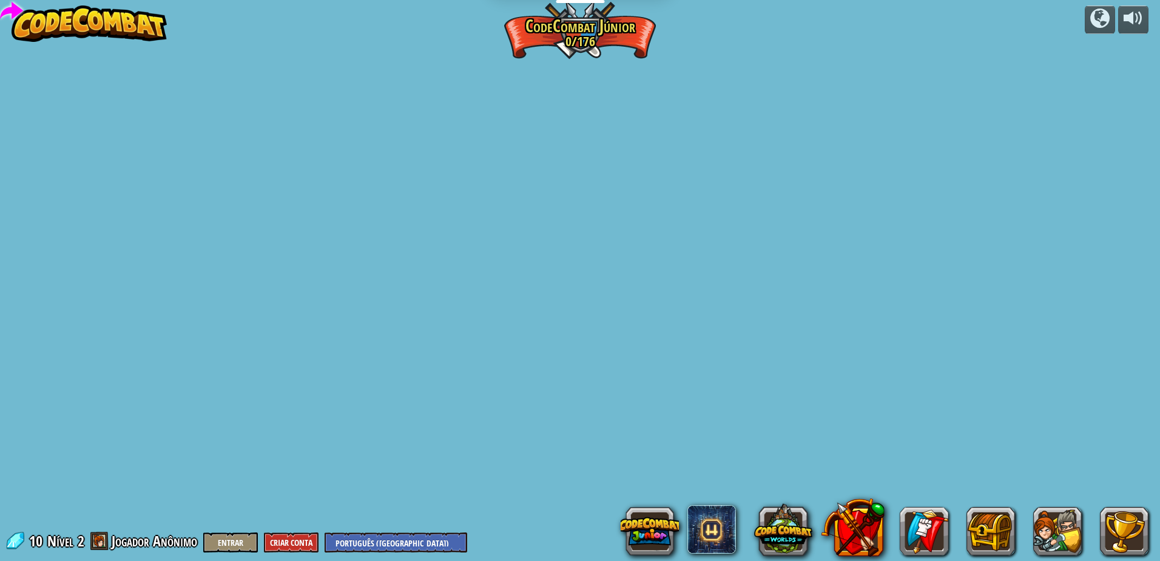
select select "pt-BR"
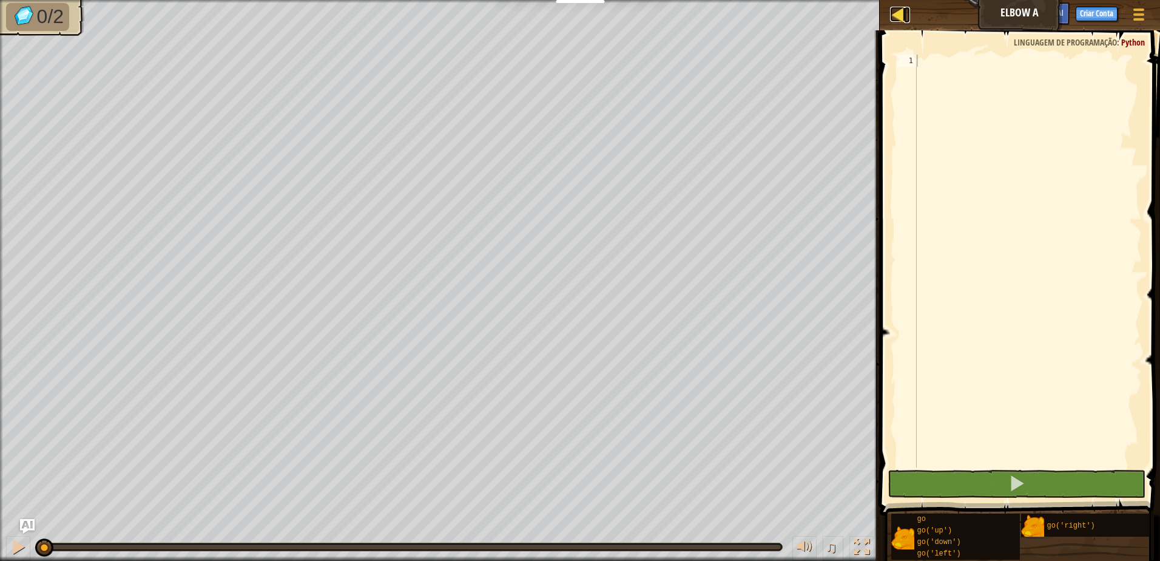
click at [902, 12] on div at bounding box center [897, 14] width 15 height 15
select select "pt-BR"
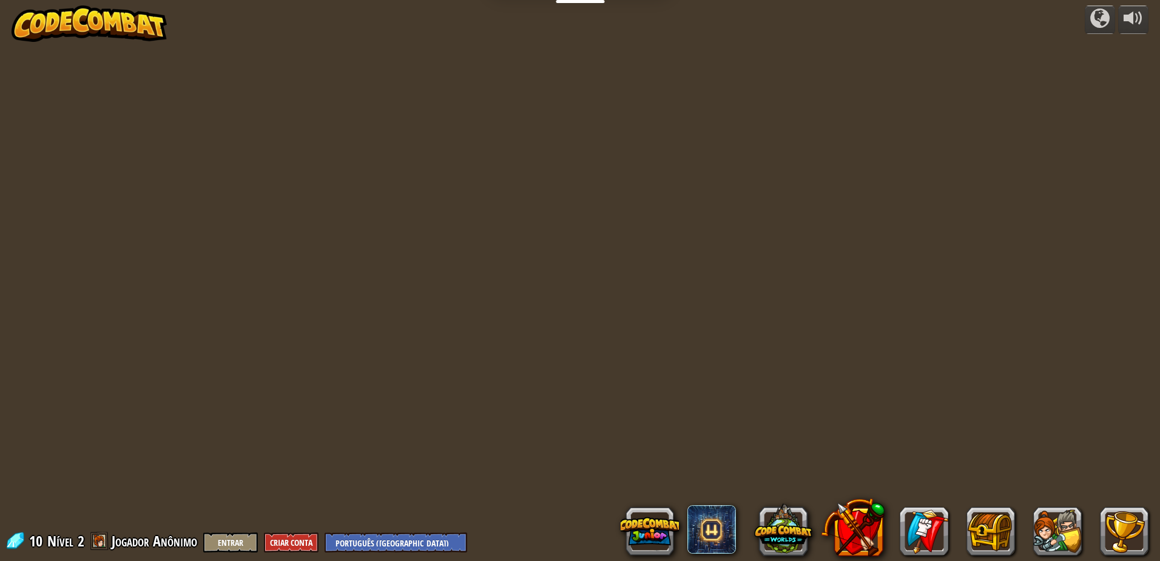
select select "pt-BR"
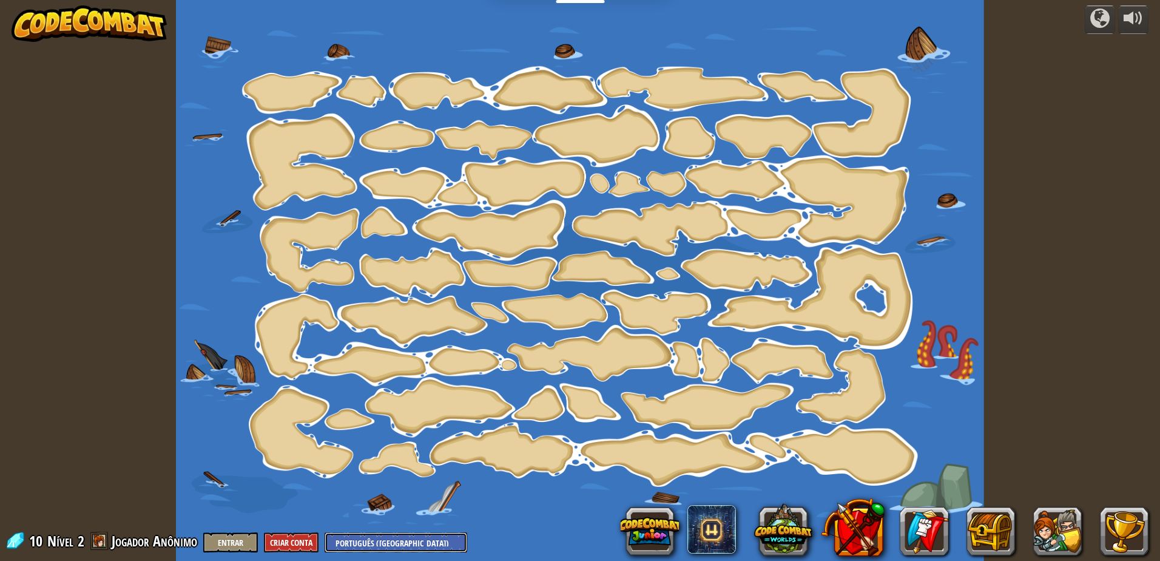
click at [384, 540] on select "English ([GEOGRAPHIC_DATA]) English ([GEOGRAPHIC_DATA]) 简体中文 繁體中文 русский españ…" at bounding box center [396, 542] width 143 height 20
select select "pt-BR"
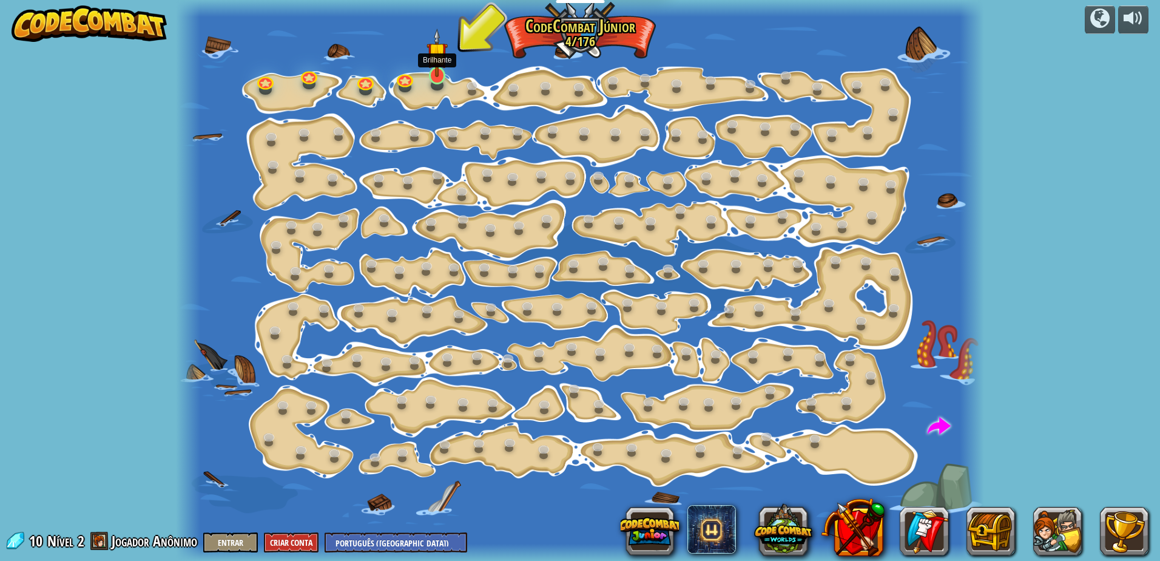
click at [436, 59] on img at bounding box center [437, 53] width 21 height 49
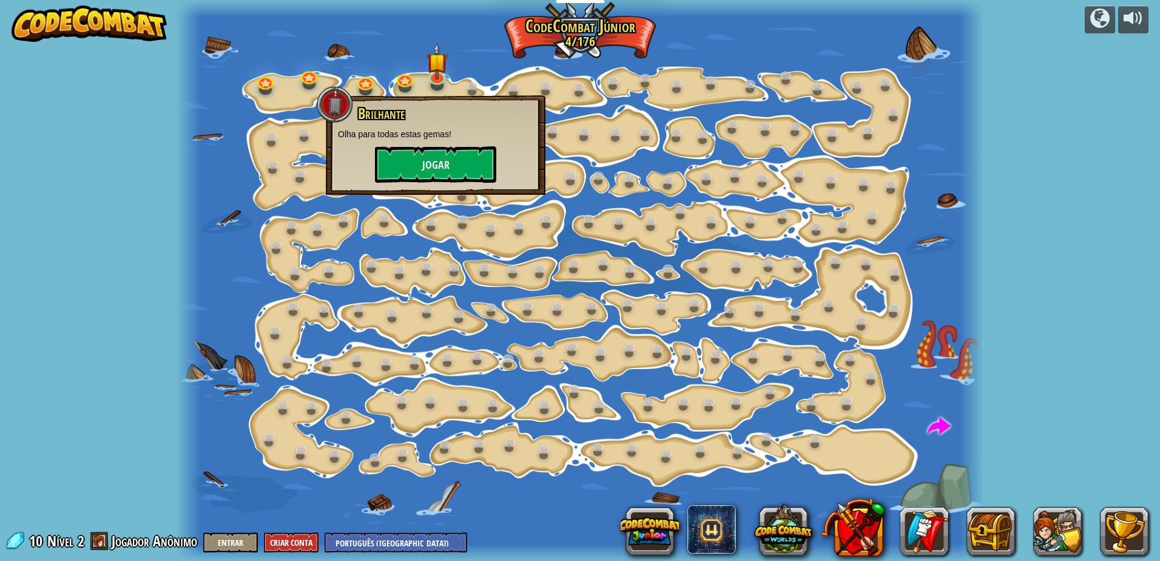
click at [381, 35] on div at bounding box center [580, 280] width 808 height 561
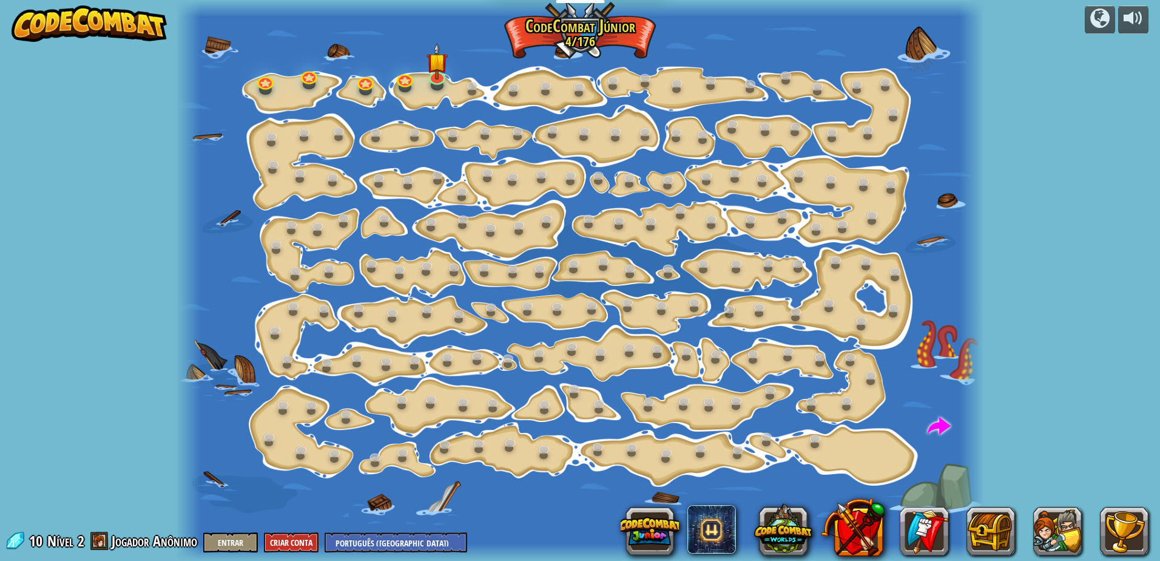
click at [265, 89] on div "Mudança de [PERSON_NAME] (Bloqueado) Altera os argumentos de step. Vai Intelige…" at bounding box center [580, 280] width 808 height 561
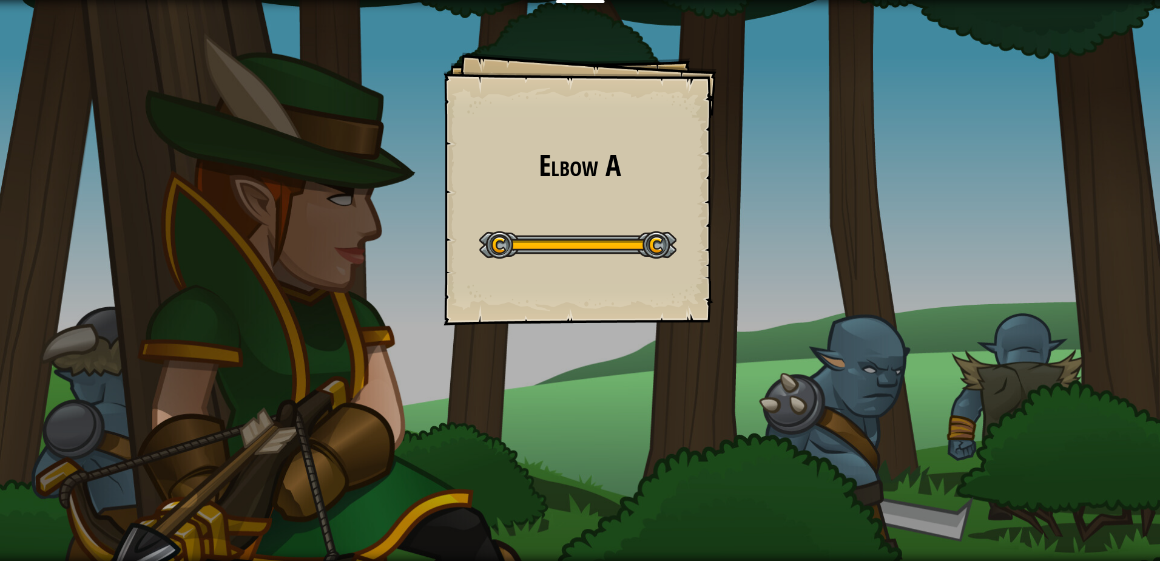
select select "pt-BR"
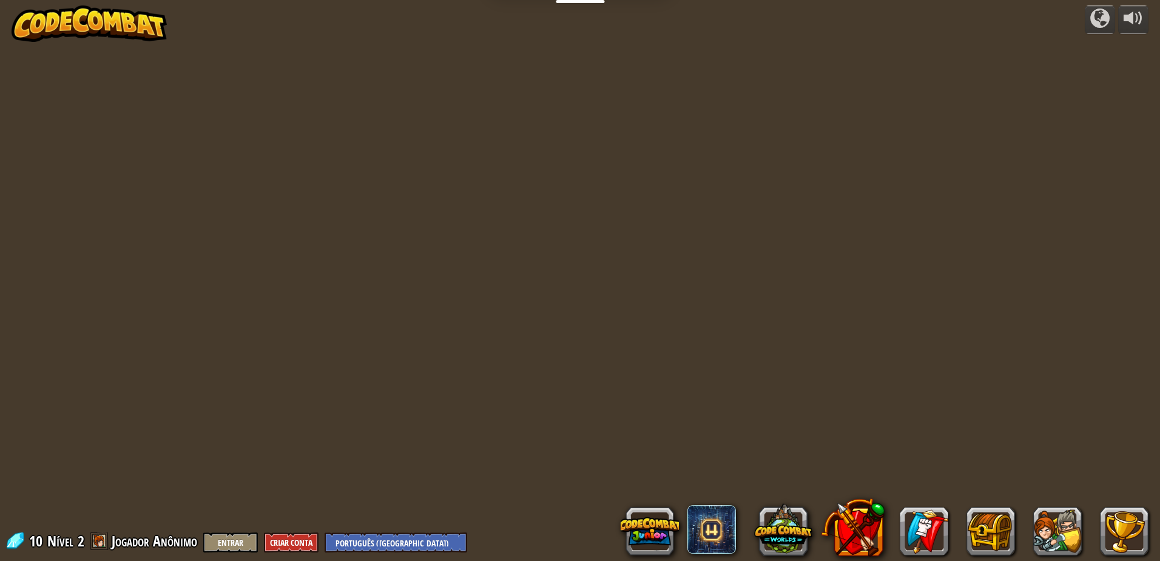
select select "pt-BR"
